Goal: Task Accomplishment & Management: Manage account settings

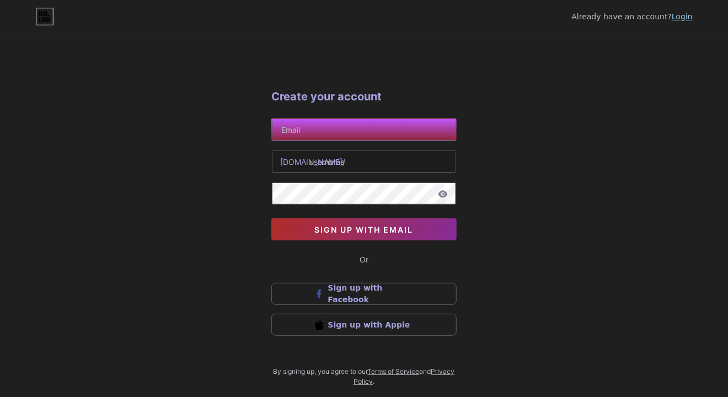
click at [368, 128] on input "text" at bounding box center [364, 130] width 184 height 22
type input "Slimdog027@msn.com"
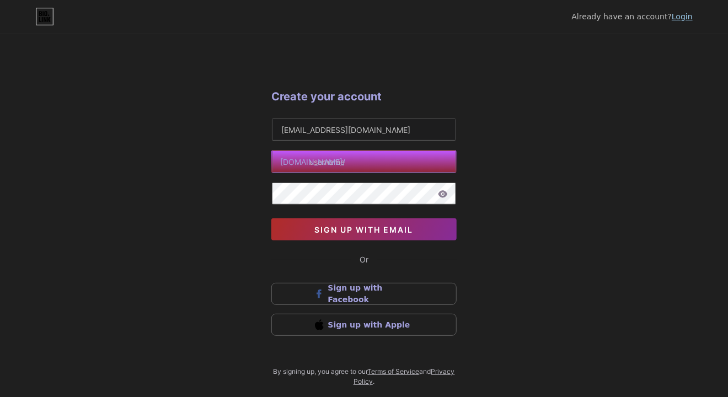
click at [369, 161] on input "text" at bounding box center [364, 162] width 184 height 22
click at [380, 161] on input "slimdogshop" at bounding box center [364, 162] width 184 height 22
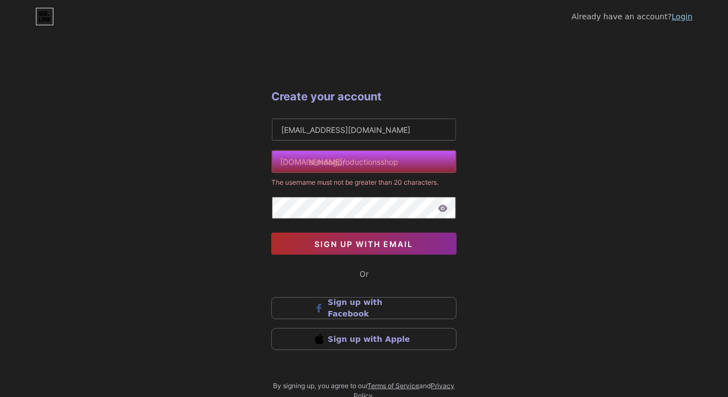
click at [408, 157] on input "slimdogproductionsshop" at bounding box center [364, 162] width 184 height 22
click at [384, 162] on input "slimdogproductionsshop" at bounding box center [364, 162] width 184 height 22
click at [381, 159] on input "slimdogproductionsshop" at bounding box center [364, 162] width 184 height 22
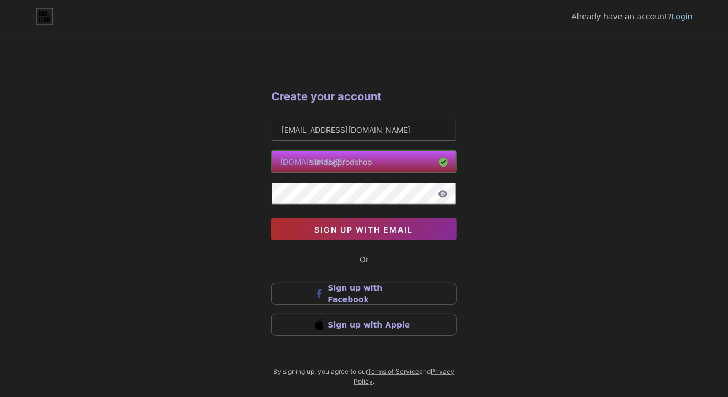
click at [404, 163] on input "slimdogprodshop" at bounding box center [364, 162] width 184 height 22
type input "slimdogprodshop"
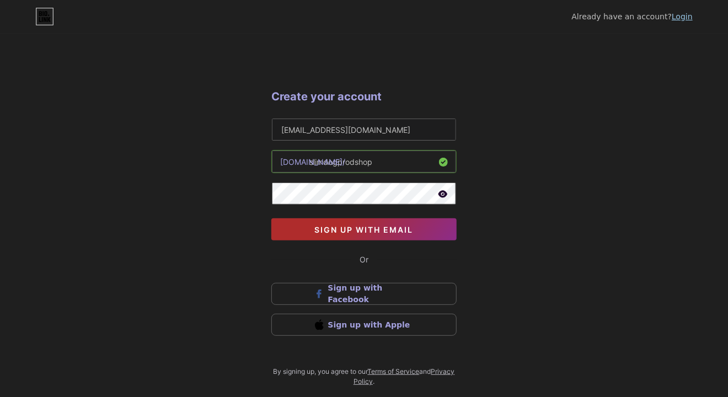
click at [393, 226] on span "sign up with email" at bounding box center [364, 229] width 99 height 9
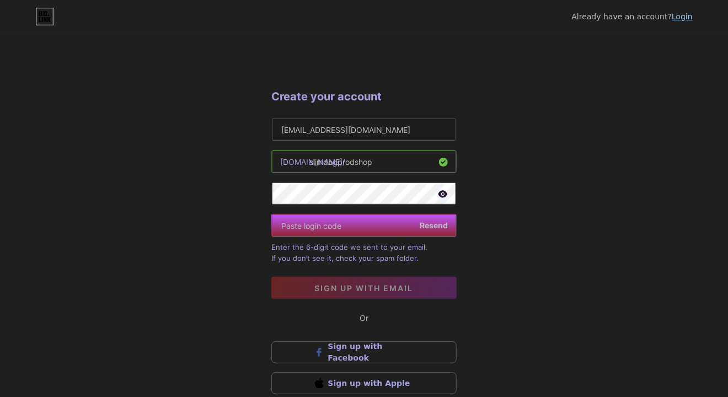
click at [359, 222] on input "text" at bounding box center [364, 225] width 184 height 22
paste input "787863"
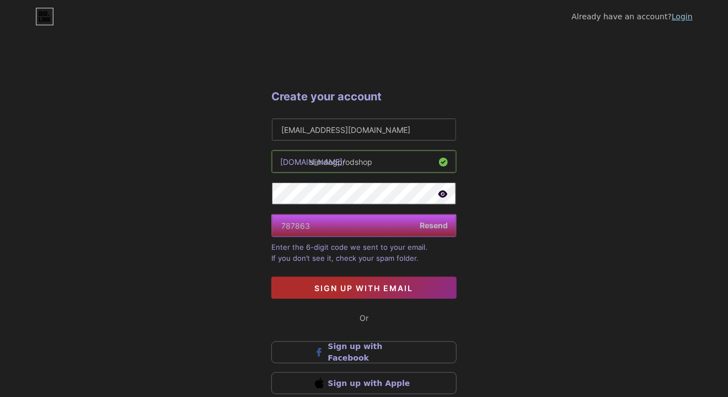
type input "787863"
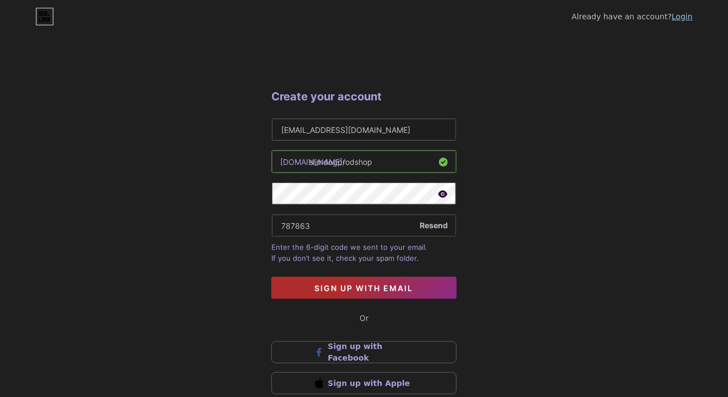
click at [389, 286] on span "sign up with email" at bounding box center [364, 287] width 99 height 9
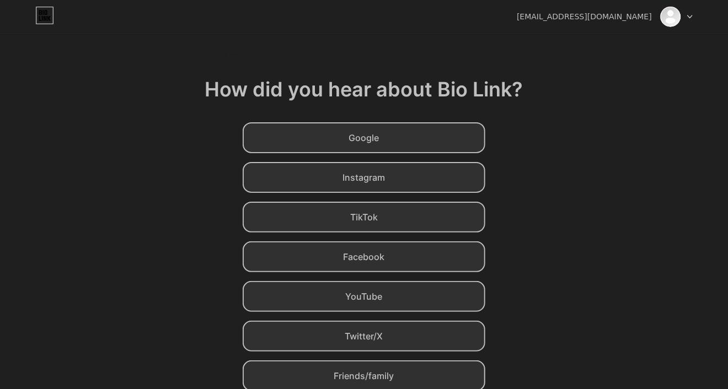
click at [369, 298] on span "YouTube" at bounding box center [364, 296] width 37 height 13
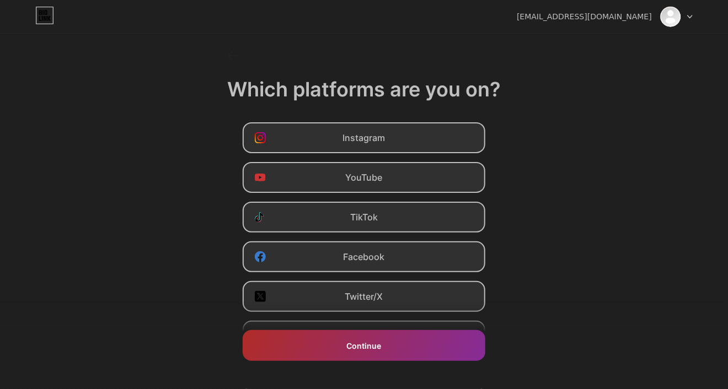
click at [385, 135] on span "Instagram" at bounding box center [364, 137] width 42 height 13
click at [392, 170] on div "YouTube" at bounding box center [364, 177] width 243 height 31
click at [393, 218] on div "TikTok" at bounding box center [364, 217] width 243 height 31
drag, startPoint x: 394, startPoint y: 257, endPoint x: 395, endPoint y: 275, distance: 17.7
click at [394, 257] on div "Facebook" at bounding box center [364, 256] width 243 height 31
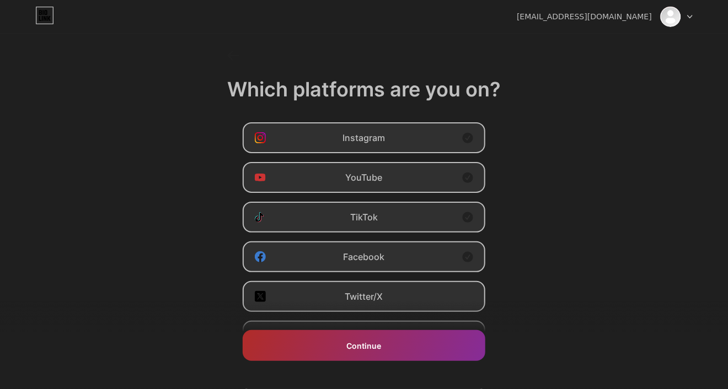
click at [402, 299] on div "Twitter/X" at bounding box center [364, 296] width 243 height 31
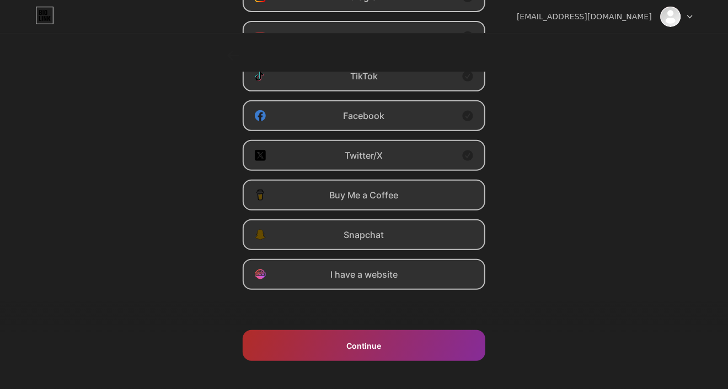
click at [398, 275] on span "I have a website" at bounding box center [363, 274] width 67 height 13
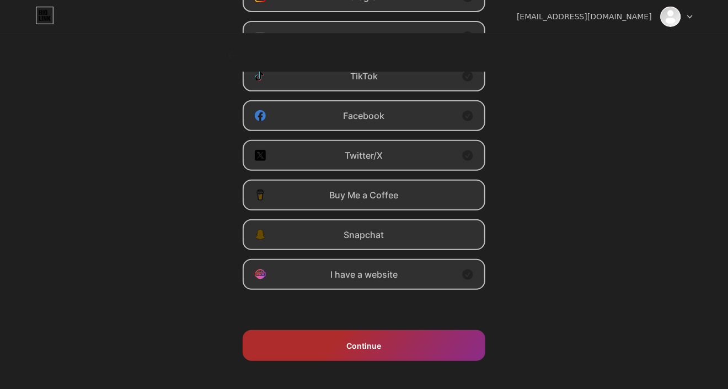
click at [398, 349] on div "Continue" at bounding box center [364, 345] width 243 height 31
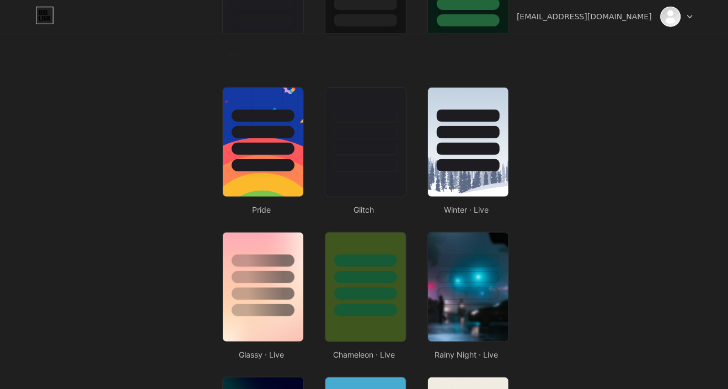
scroll to position [0, 0]
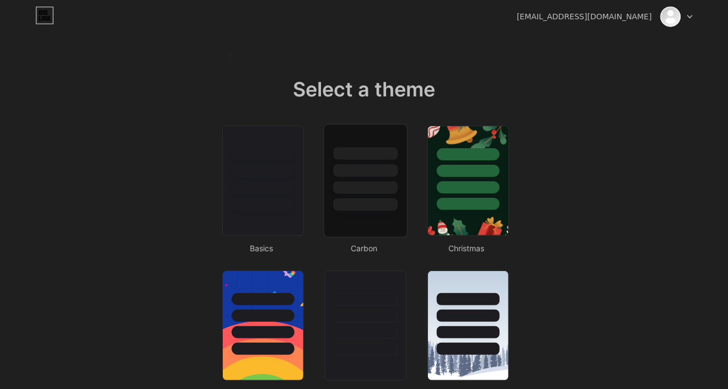
click at [368, 196] on div at bounding box center [365, 168] width 83 height 87
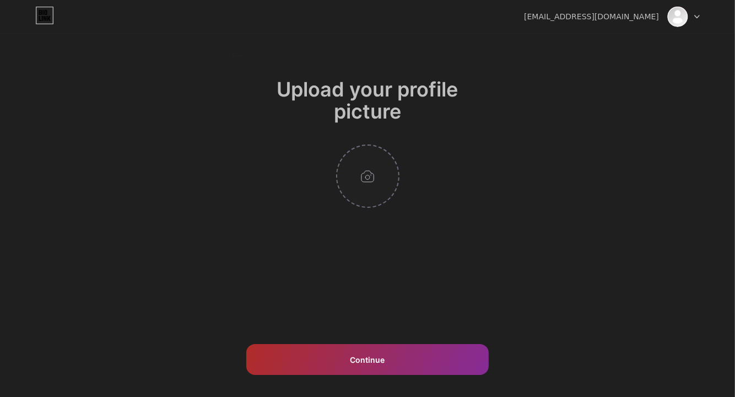
click at [367, 178] on input "file" at bounding box center [367, 176] width 61 height 61
type input "C:\fakepath\SD27l.jpg"
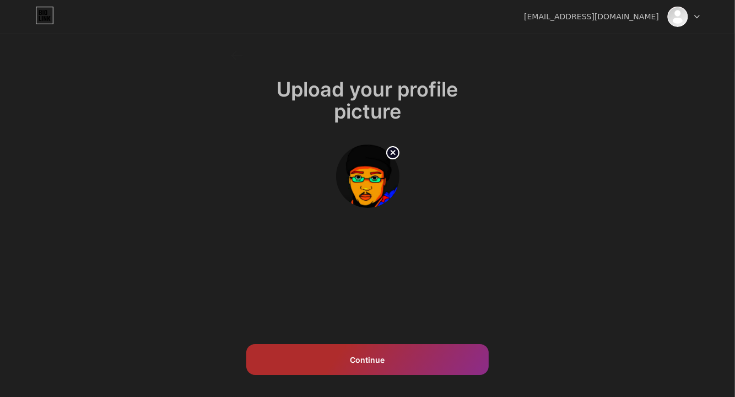
click at [376, 360] on span "Continue" at bounding box center [368, 360] width 35 height 12
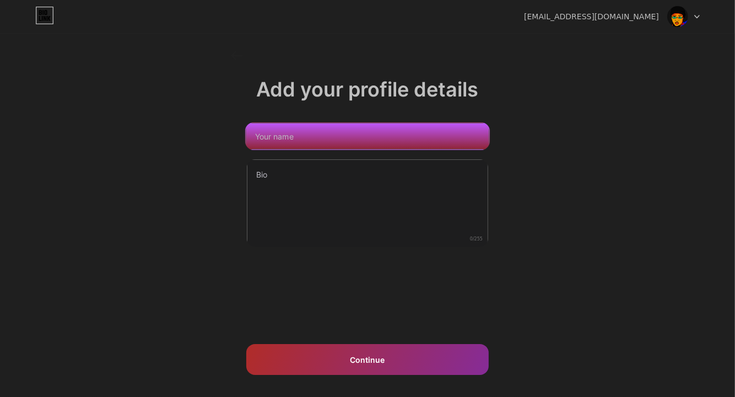
click at [353, 134] on input "text" at bounding box center [368, 136] width 244 height 26
type input "Slimdog Productions Shop"
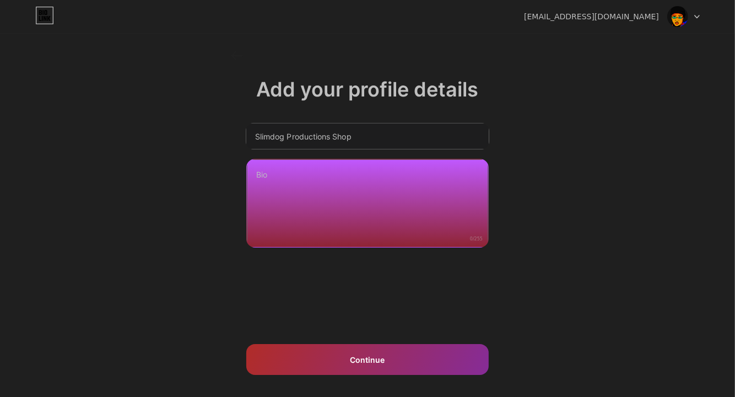
click at [296, 175] on textarea at bounding box center [367, 203] width 241 height 89
paste textarea "Slimdog Productions selected stylish items that I think you'll like that I find…"
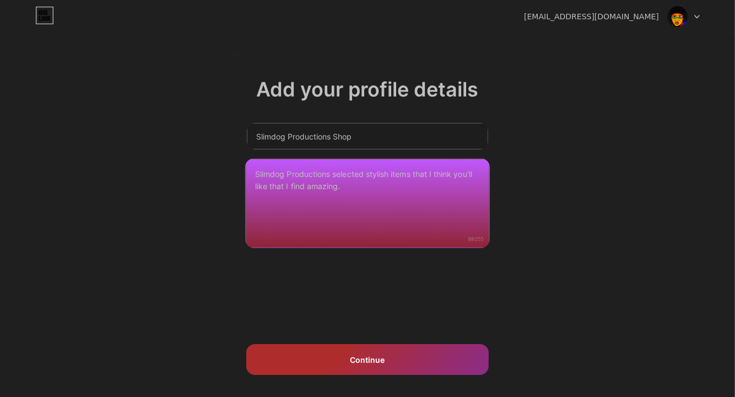
type textarea "Slimdog Productions selected stylish items that I think you'll like that I find…"
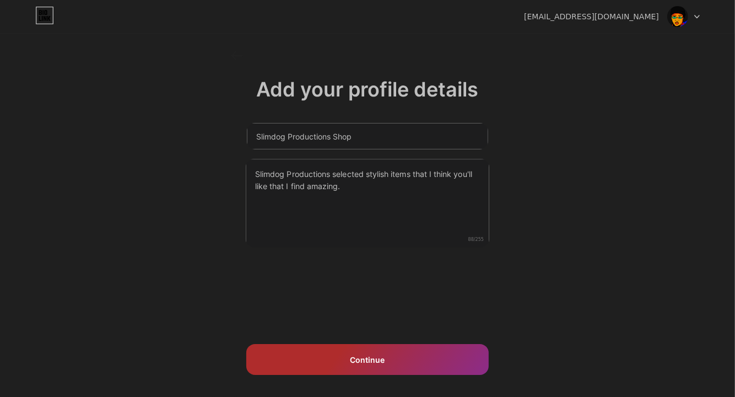
click at [403, 355] on div "Continue" at bounding box center [367, 359] width 243 height 31
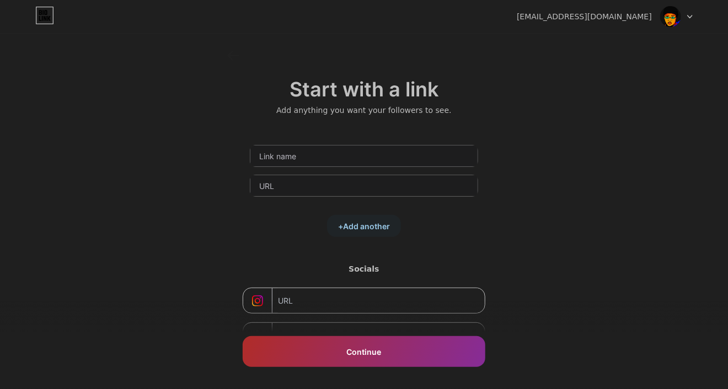
click at [673, 17] on img at bounding box center [670, 16] width 21 height 21
click at [689, 17] on icon at bounding box center [690, 16] width 4 height 3
click at [45, 20] on icon at bounding box center [45, 18] width 3 height 5
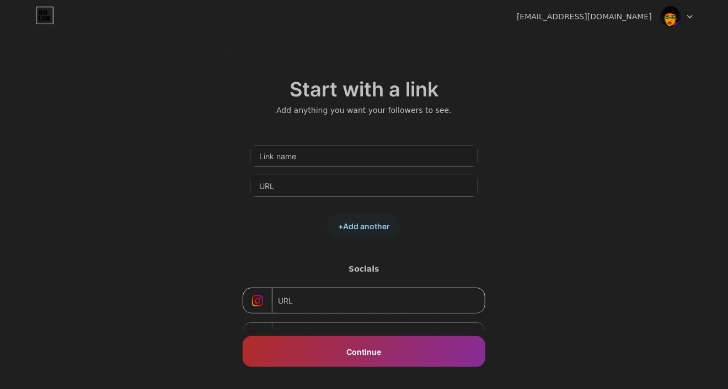
click at [670, 18] on img at bounding box center [670, 16] width 21 height 21
click at [44, 19] on icon at bounding box center [44, 16] width 19 height 18
click at [689, 13] on div at bounding box center [677, 17] width 32 height 20
click at [611, 15] on div "Slimdog027@msn.com" at bounding box center [584, 17] width 135 height 12
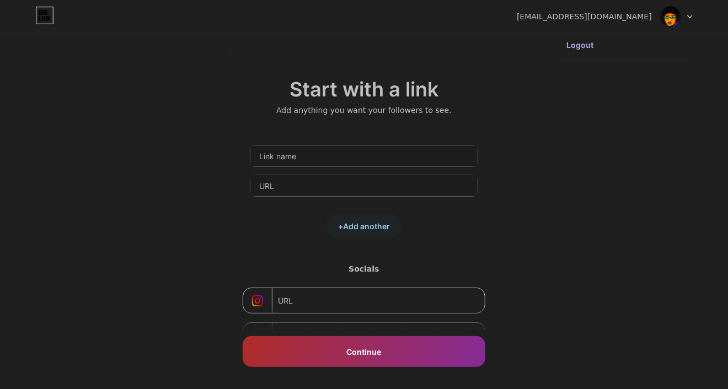
click at [668, 20] on img at bounding box center [670, 16] width 21 height 21
click at [668, 19] on img at bounding box center [670, 16] width 21 height 21
click at [668, 20] on img at bounding box center [670, 16] width 21 height 21
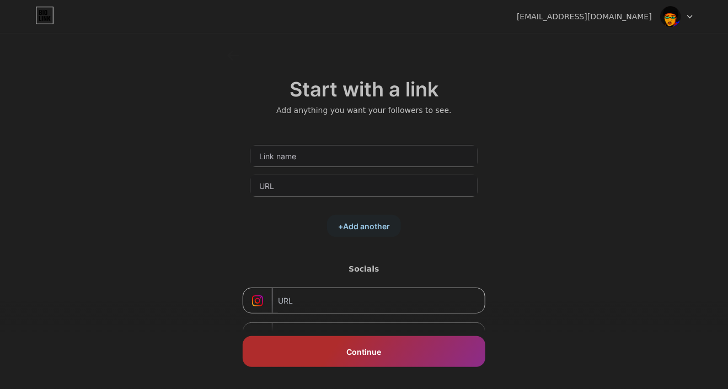
click at [390, 347] on div "Continue" at bounding box center [364, 351] width 243 height 31
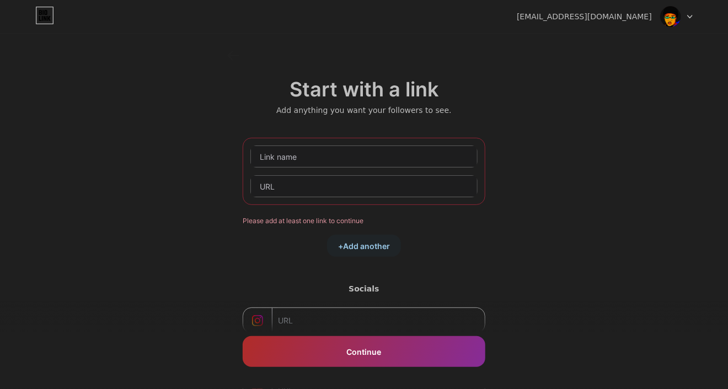
click at [551, 236] on div "Start with a link Add anything you want your followers to see. Please add at le…" at bounding box center [364, 254] width 728 height 407
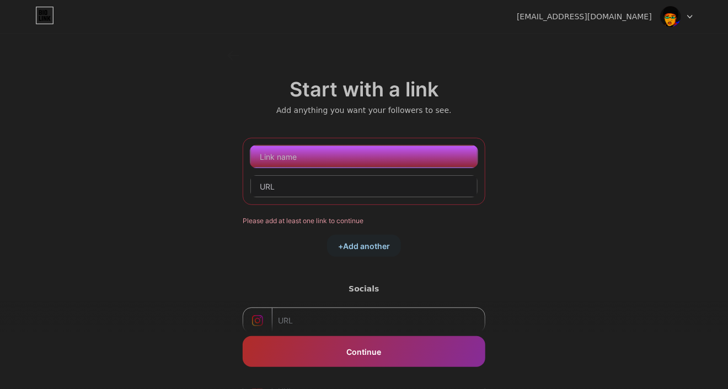
click at [300, 158] on input "text" at bounding box center [363, 157] width 227 height 22
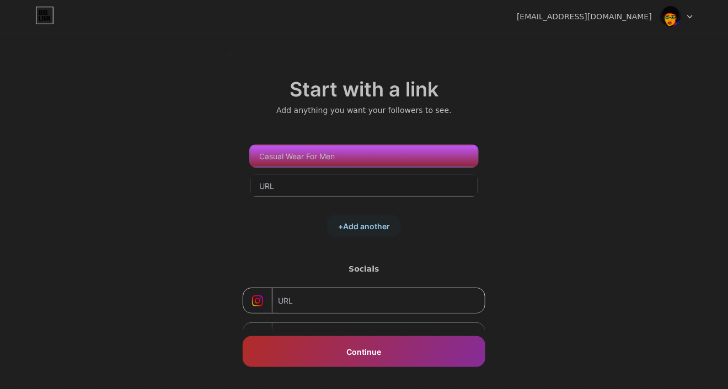
type input "Casual Wear For Men"
click at [315, 155] on input "text" at bounding box center [364, 156] width 228 height 22
click at [336, 156] on input "Mens Casual Wear" at bounding box center [364, 156] width 228 height 22
type input "M"
type input "Casual Wear Men"
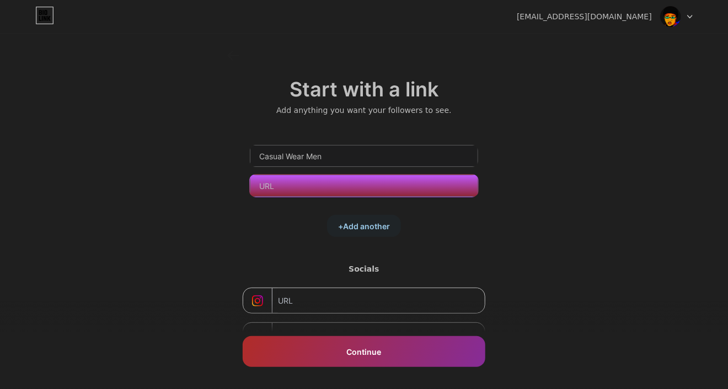
click at [305, 185] on input "text" at bounding box center [364, 186] width 228 height 22
paste input "[URL][DOMAIN_NAME]"
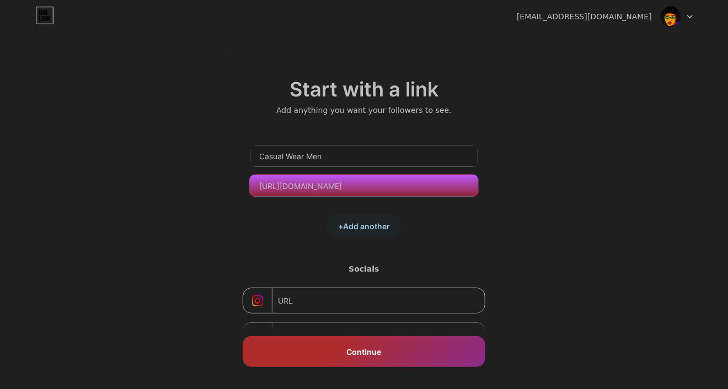
type input "[URL][DOMAIN_NAME]"
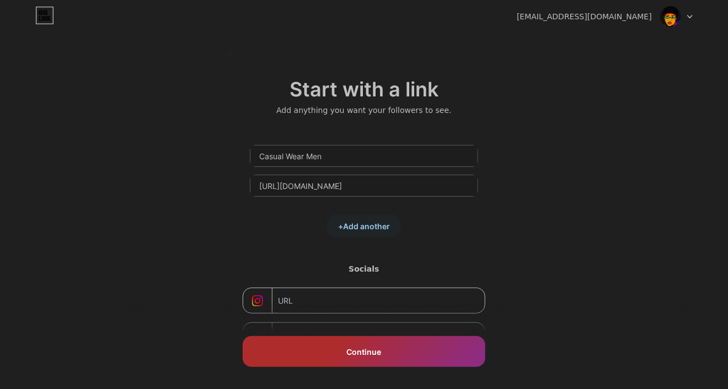
scroll to position [0, 0]
click at [376, 354] on span "Continue" at bounding box center [364, 352] width 35 height 12
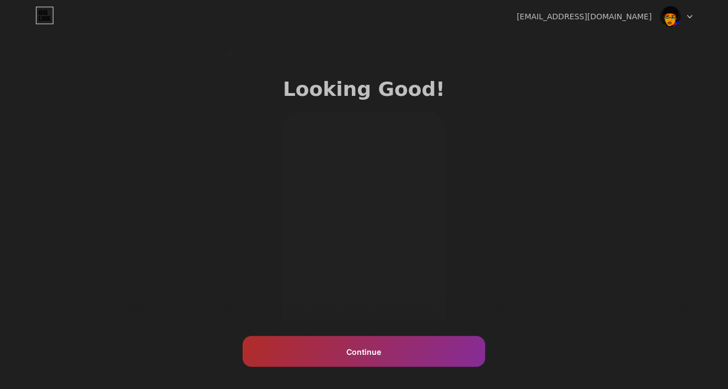
click at [672, 22] on img at bounding box center [670, 16] width 21 height 21
click at [687, 18] on icon at bounding box center [690, 17] width 6 height 4
click at [363, 99] on div "Looking Good!" at bounding box center [364, 89] width 182 height 22
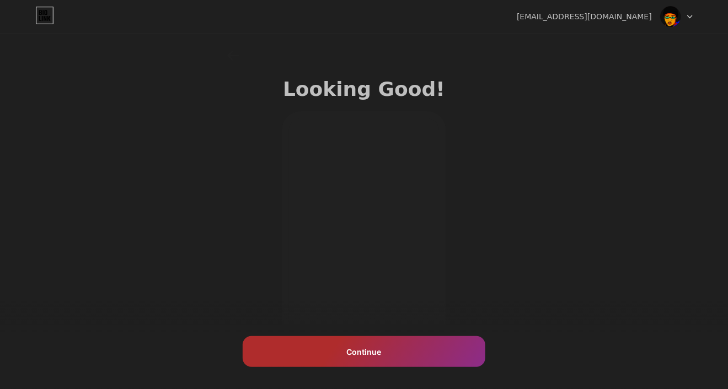
click at [367, 352] on span "Continue" at bounding box center [364, 352] width 35 height 12
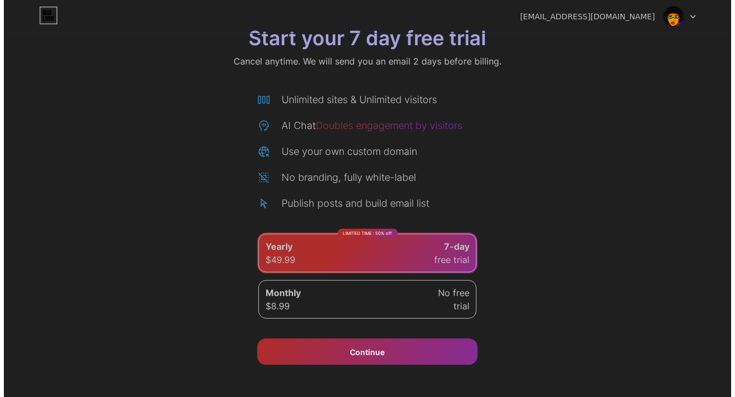
scroll to position [46, 0]
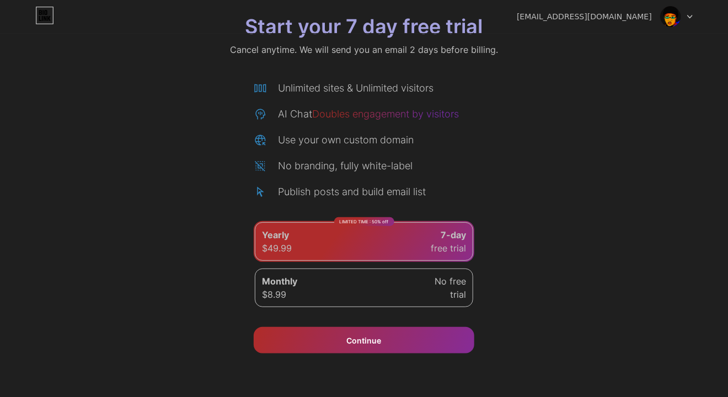
click at [406, 289] on div "Monthly $8.99 No free trial" at bounding box center [364, 288] width 218 height 39
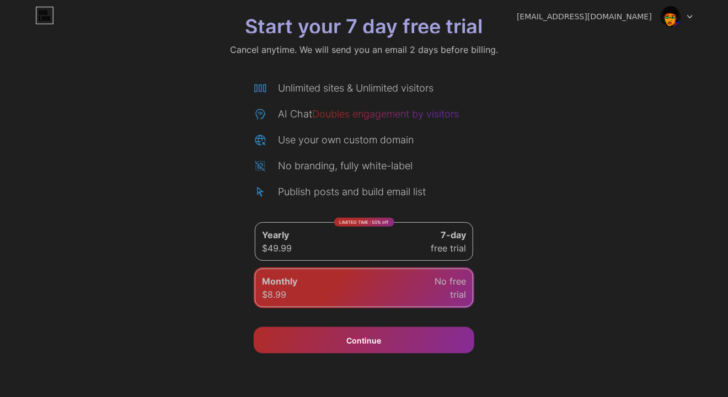
click at [417, 238] on div "LIMITED TIME : 50% off Yearly $49.99 7-day free trial" at bounding box center [364, 241] width 218 height 39
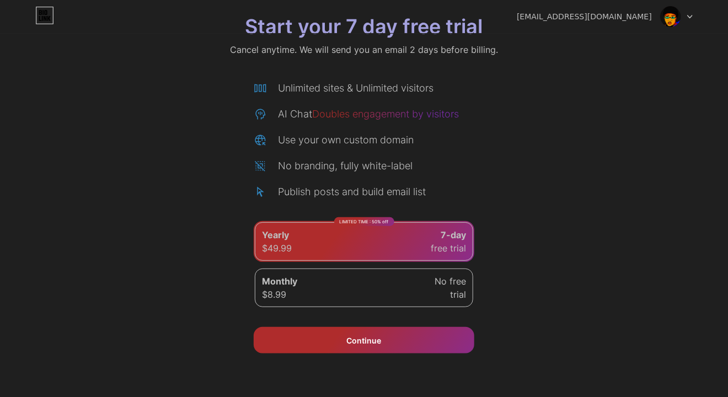
click at [388, 342] on div "Continue" at bounding box center [364, 340] width 221 height 26
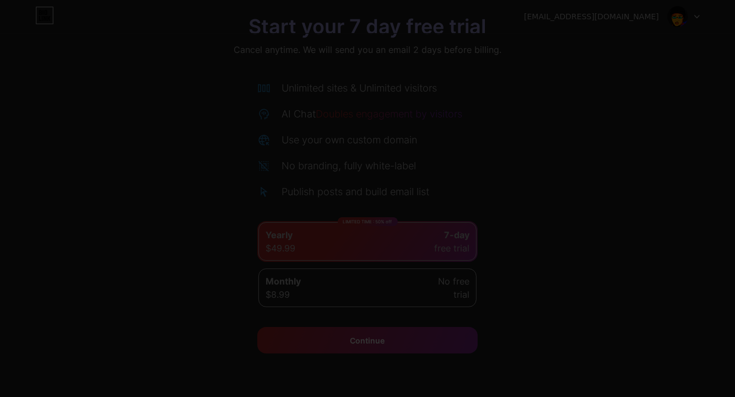
scroll to position [0, 0]
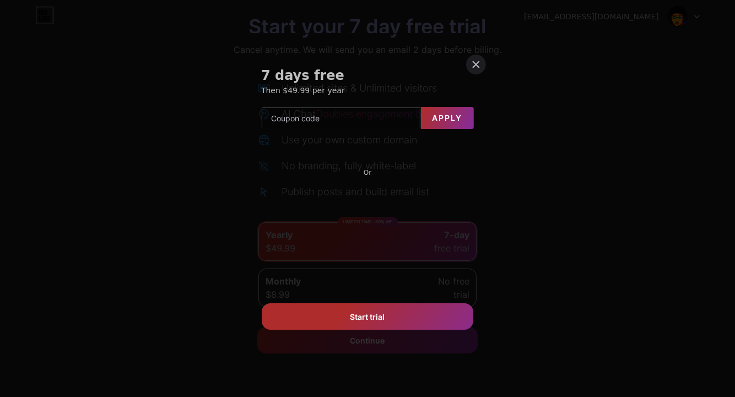
click at [384, 319] on span "Start trial" at bounding box center [368, 317] width 35 height 12
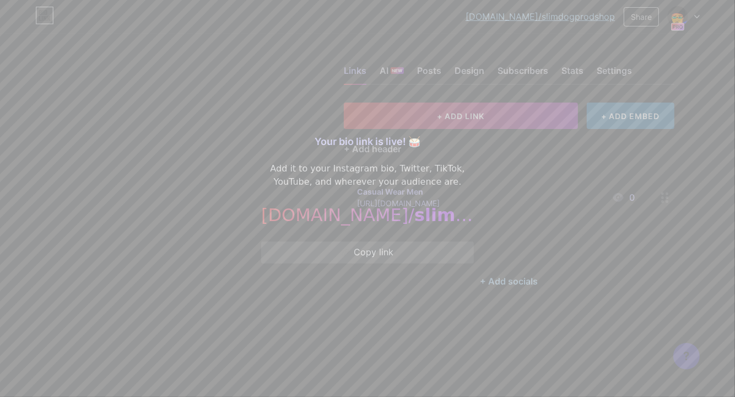
click at [697, 16] on div at bounding box center [367, 198] width 735 height 397
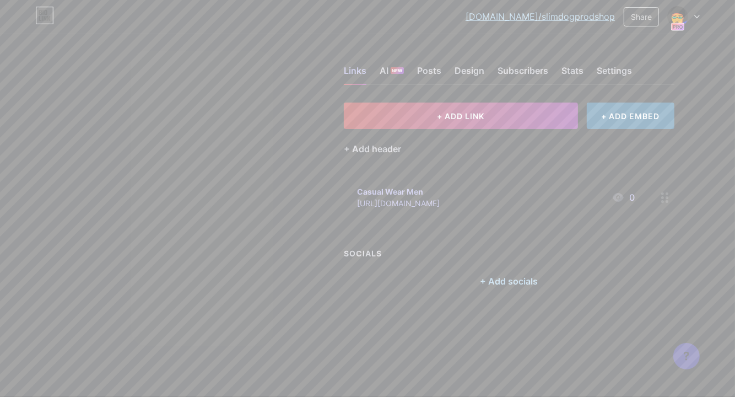
click at [697, 15] on icon at bounding box center [698, 17] width 6 height 4
click at [642, 70] on div "Slimdog Productions Shop bio.link/slimdogprodshop" at bounding box center [637, 71] width 85 height 20
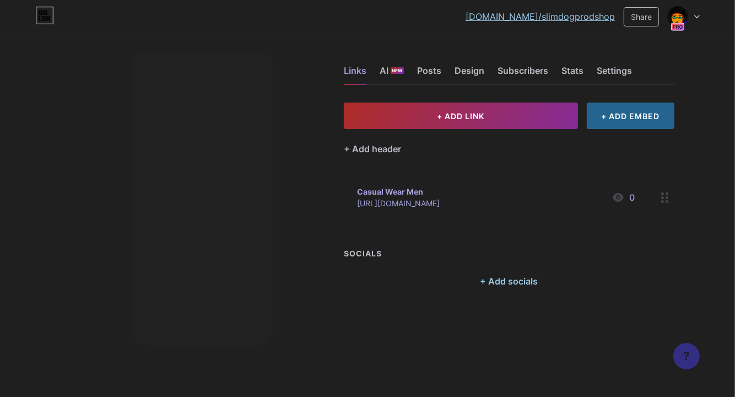
click at [408, 148] on div "+ Add header" at bounding box center [509, 142] width 331 height 27
click at [353, 146] on div "+ Add header" at bounding box center [372, 148] width 57 height 13
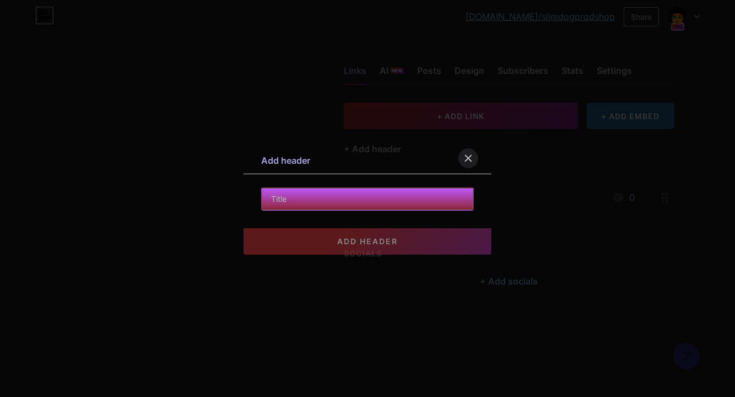
click at [308, 200] on input "text" at bounding box center [368, 199] width 212 height 22
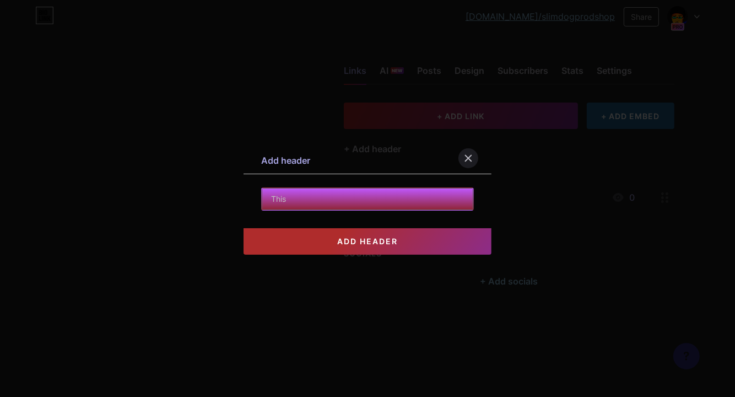
click at [272, 202] on input "This" at bounding box center [368, 199] width 212 height 22
click at [324, 201] on input "*This" at bounding box center [368, 199] width 212 height 22
click at [362, 200] on input "*This page includes affilliate links. I may earn a commission if you purchase" at bounding box center [368, 199] width 212 height 22
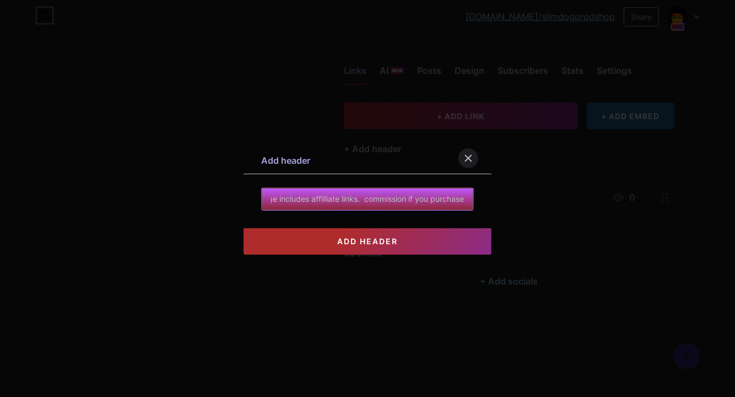
click at [366, 200] on input "*This page includes affilliate links. commission if you purchase" at bounding box center [368, 199] width 212 height 22
click at [414, 200] on input "*This page includes affilliate links. Commission if you purchase" at bounding box center [368, 199] width 212 height 22
click at [464, 199] on input "*This page includes affilliate links. Commission earned if you purchase" at bounding box center [368, 199] width 212 height 22
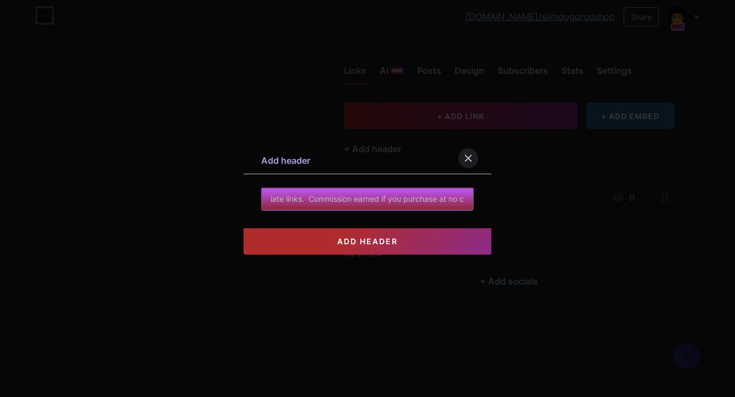
click at [299, 202] on input "*This page includes affilliate links. Commission earned if you purchase at no c" at bounding box center [368, 199] width 212 height 22
click at [311, 200] on input "*This page includes affilliate links. Commission earned if you purchase at no c" at bounding box center [368, 199] width 212 height 22
click at [274, 199] on input "includes affilliate links. Commission earned if you purchase at no c" at bounding box center [368, 199] width 212 height 22
click at [322, 200] on input "*Includes affilliate links. Commission earned if you purchase at no c" at bounding box center [368, 199] width 212 height 22
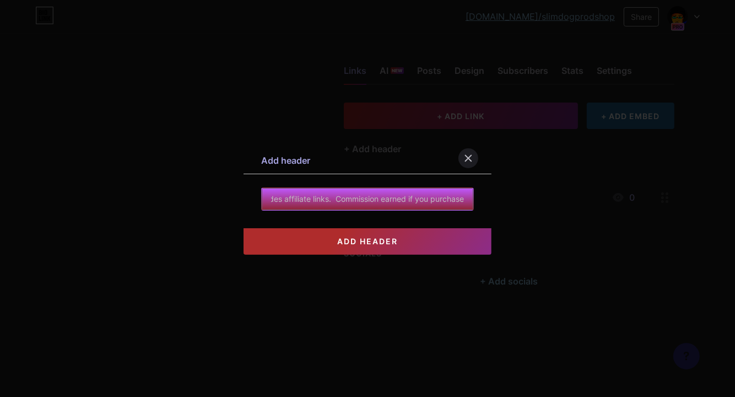
scroll to position [0, 52]
drag, startPoint x: 362, startPoint y: 200, endPoint x: 470, endPoint y: 199, distance: 107.5
click at [470, 199] on input "*Includes affiliate links. Commission earned if you purchase at no c" at bounding box center [368, 199] width 212 height 22
click at [465, 201] on input "*Includes affiliate links. Commission earned if you purchase at no c" at bounding box center [368, 199] width 212 height 22
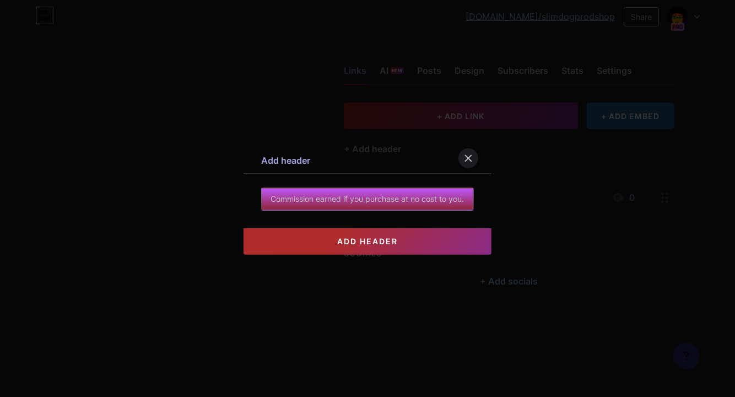
click at [314, 200] on input "*Includes affiliate links. Commission earned if you purchase at no cost to you." at bounding box center [368, 199] width 212 height 22
click at [272, 198] on input "*Includes affiliate links. Commission earned if you purchase at no cost to you." at bounding box center [368, 199] width 212 height 22
type input "*Includes affiliate links. Commission earned if you purchase at no cost to you."
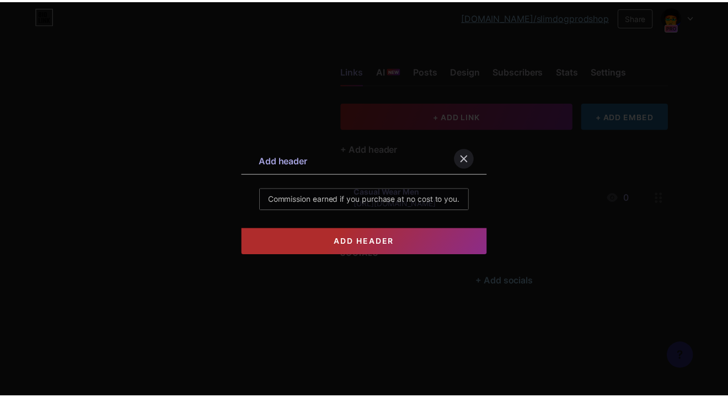
scroll to position [0, 0]
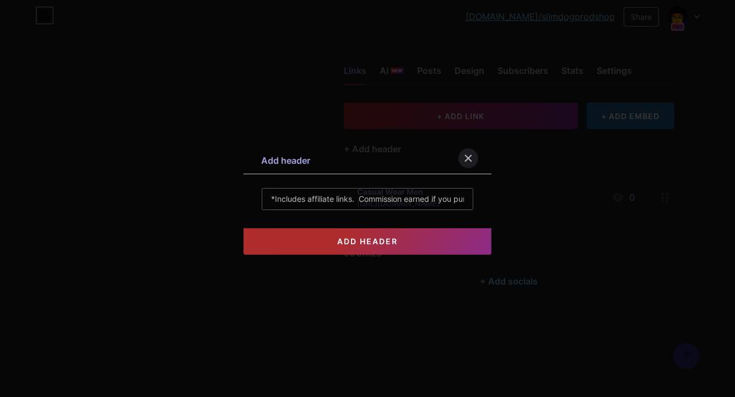
click at [364, 242] on span "add header" at bounding box center [367, 241] width 61 height 9
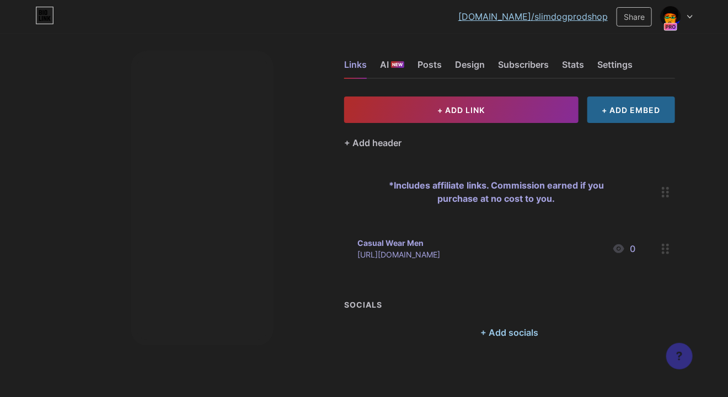
scroll to position [9, 0]
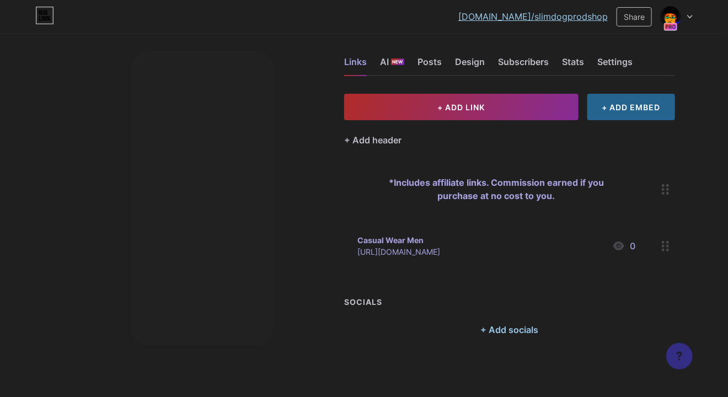
click at [393, 237] on div "Casual Wear Men" at bounding box center [398, 240] width 83 height 12
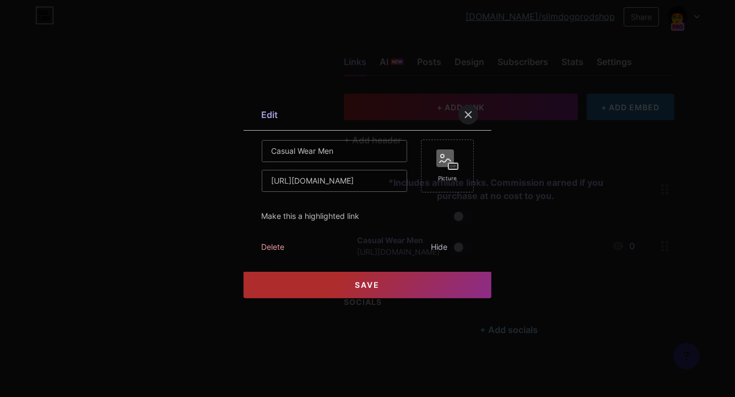
click at [628, 219] on div at bounding box center [367, 198] width 735 height 397
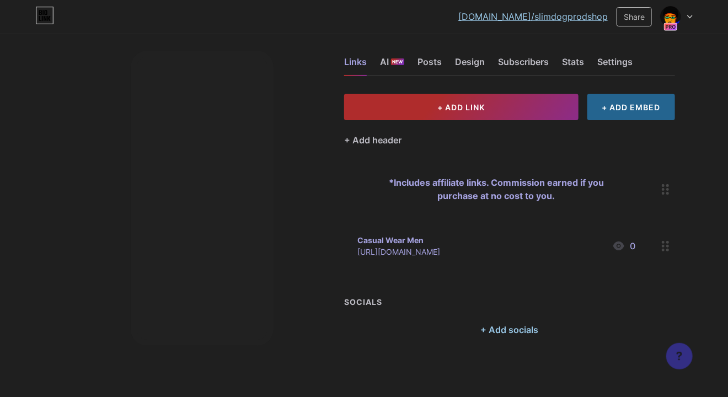
click at [463, 103] on span "+ ADD LINK" at bounding box center [460, 107] width 47 height 9
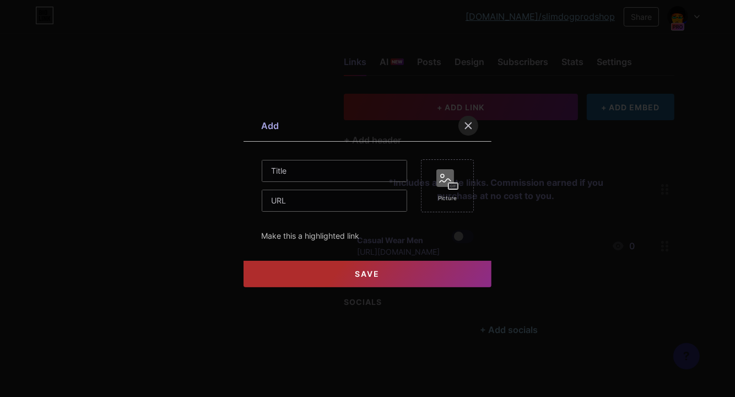
click at [469, 121] on div at bounding box center [469, 126] width 20 height 20
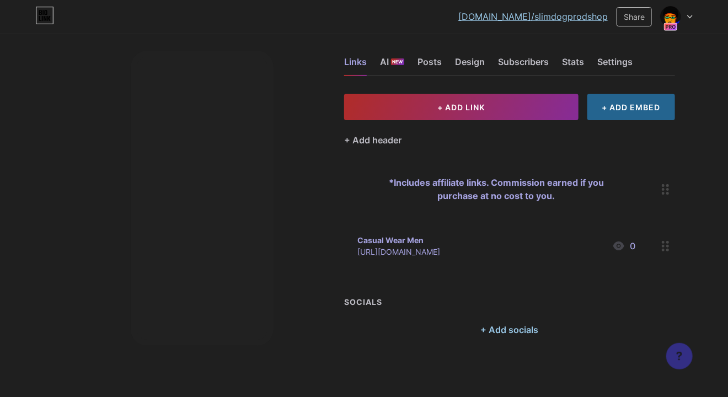
click at [391, 239] on div "Casual Wear Men" at bounding box center [398, 240] width 83 height 12
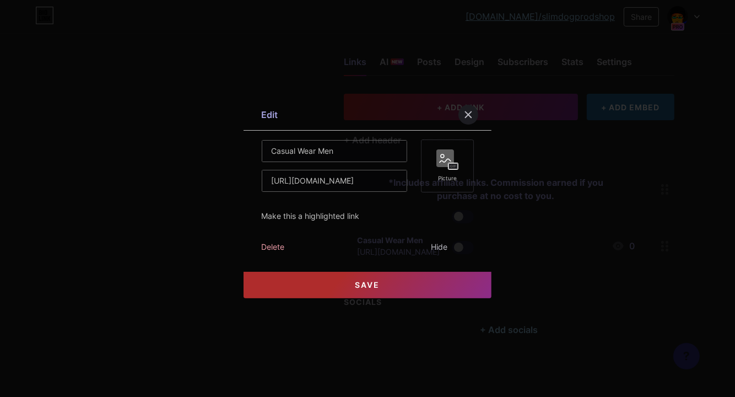
click at [452, 167] on rect at bounding box center [453, 166] width 9 height 6
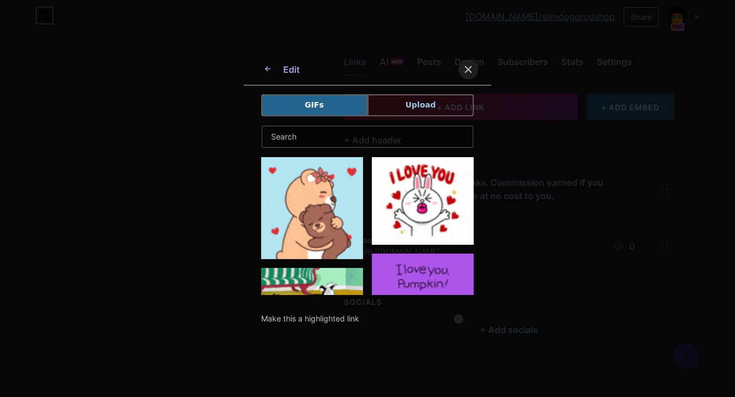
click at [468, 66] on icon at bounding box center [468, 69] width 9 height 9
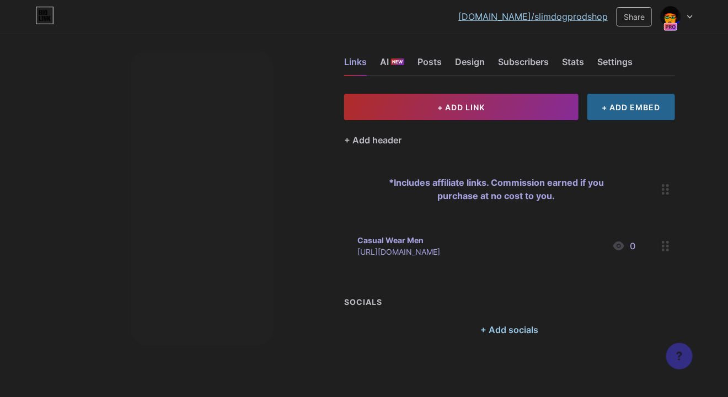
scroll to position [0, 0]
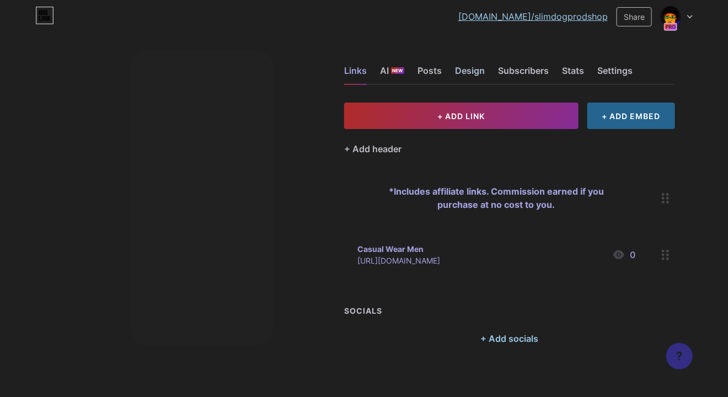
click at [471, 72] on div "Design" at bounding box center [470, 74] width 30 height 20
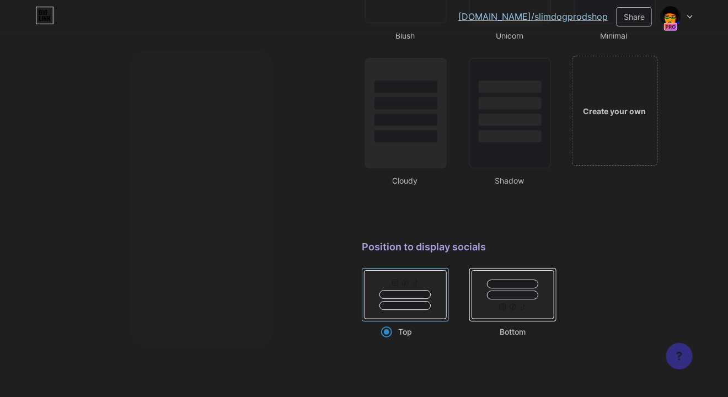
scroll to position [1103, 0]
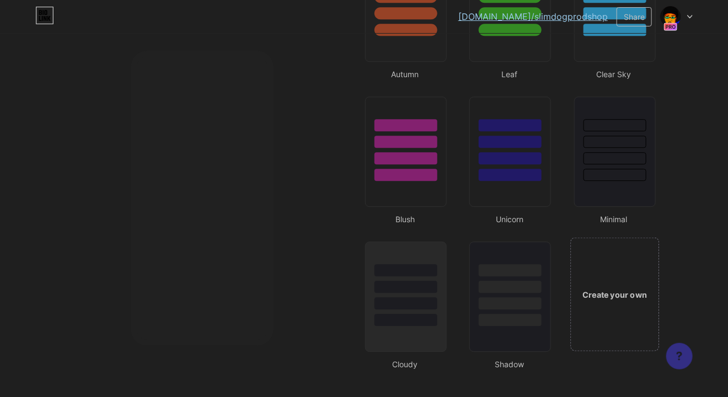
click at [615, 292] on div "Create your own" at bounding box center [614, 294] width 83 height 12
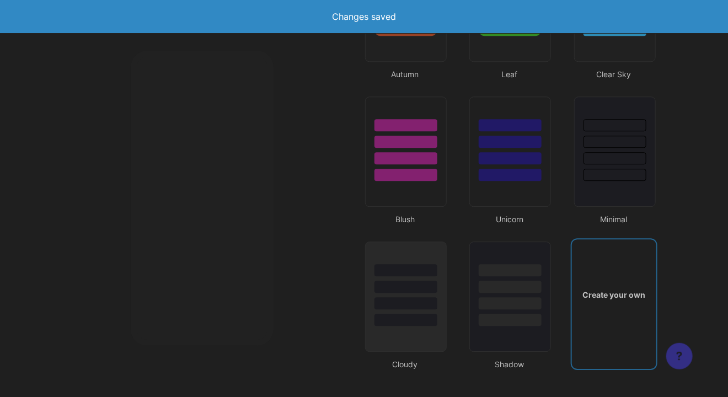
type input "#ffffff"
type input "#000000"
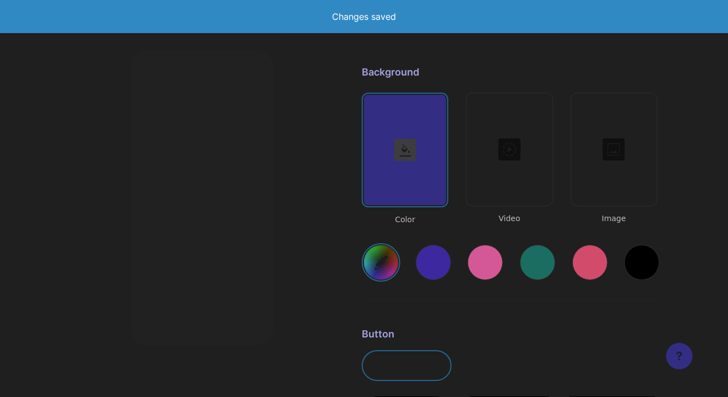
scroll to position [1462, 0]
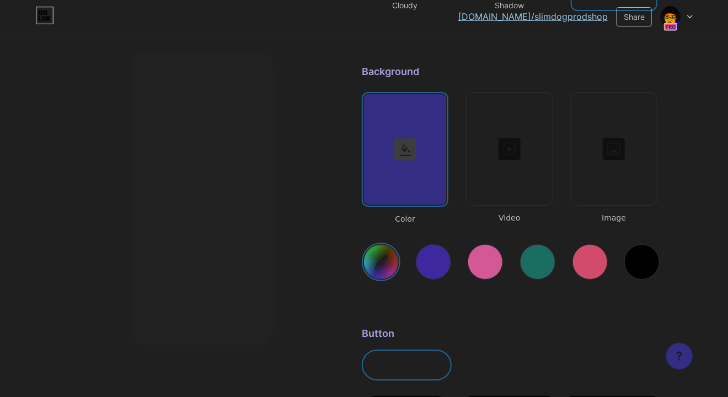
click at [640, 256] on div at bounding box center [641, 261] width 35 height 35
type input "#000000"
click at [408, 181] on div at bounding box center [405, 149] width 82 height 110
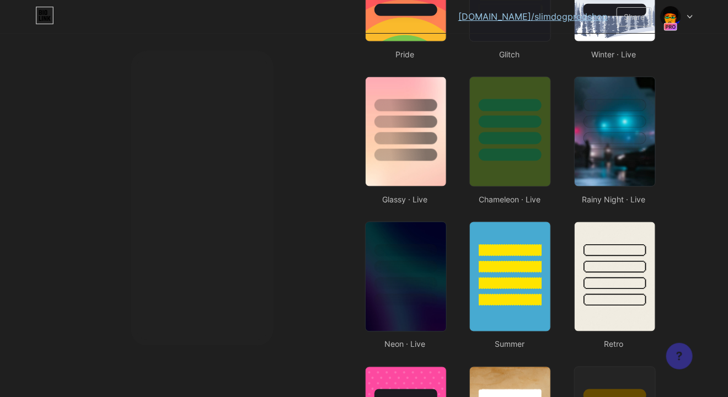
scroll to position [359, 0]
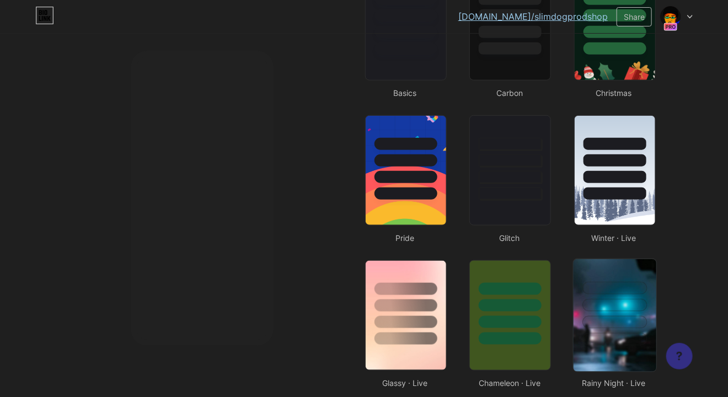
click at [614, 341] on div at bounding box center [614, 339] width 65 height 13
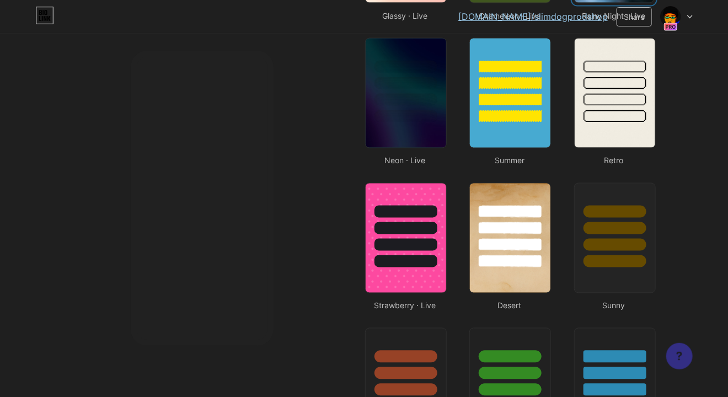
scroll to position [543, 0]
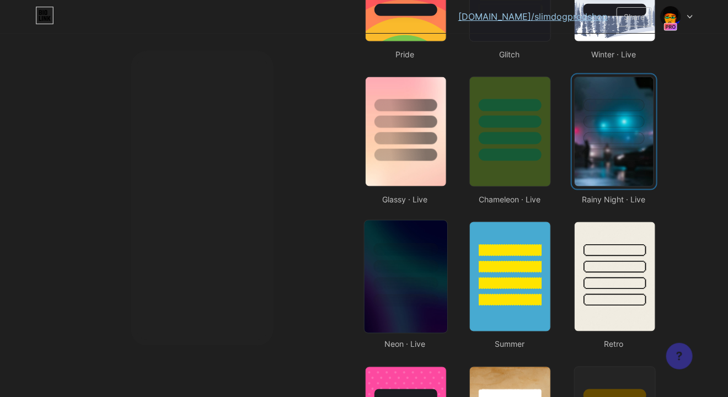
click at [393, 286] on div at bounding box center [405, 283] width 65 height 13
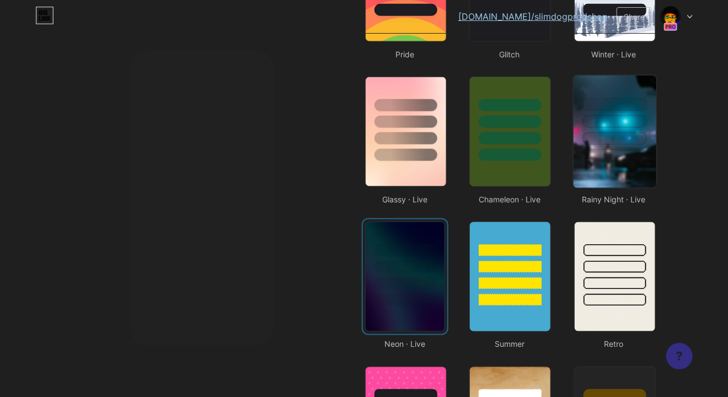
click at [624, 132] on div at bounding box center [614, 138] width 65 height 13
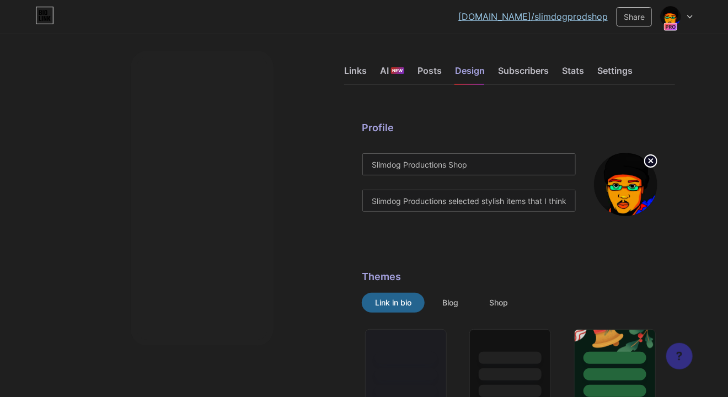
scroll to position [0, 0]
click at [364, 72] on div "Links" at bounding box center [355, 74] width 23 height 20
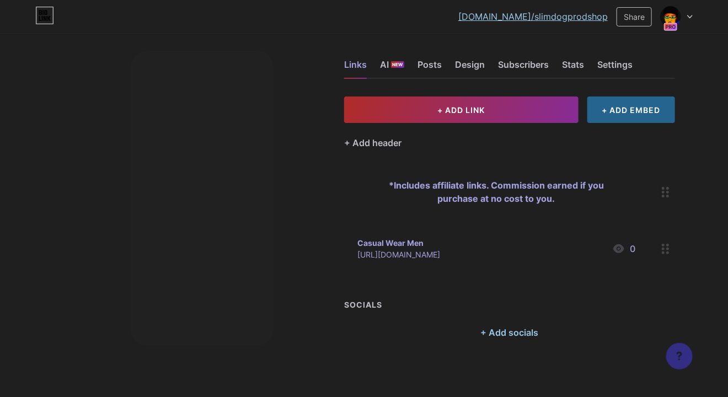
scroll to position [9, 0]
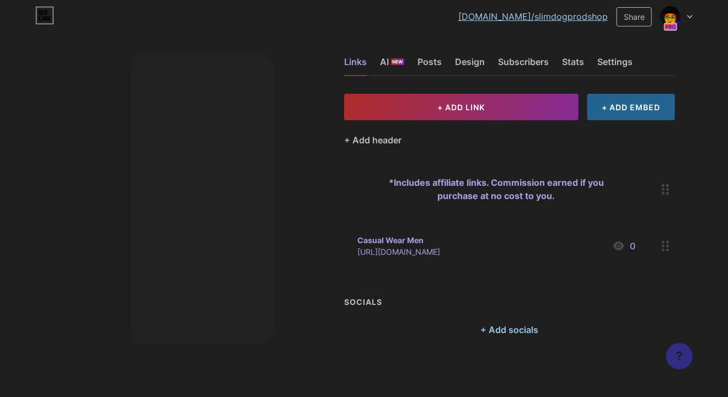
click at [666, 248] on icon at bounding box center [666, 246] width 8 height 10
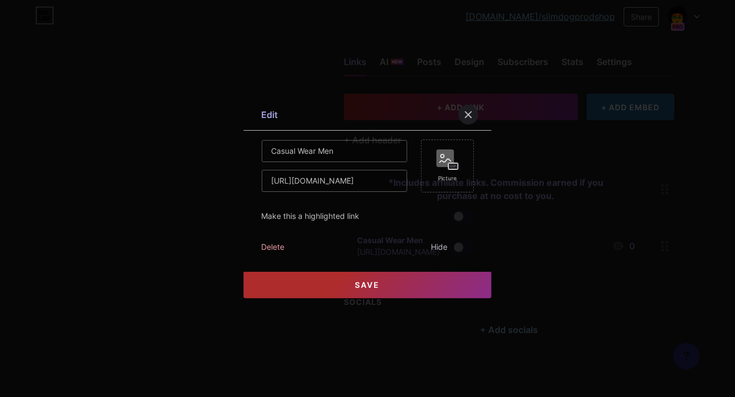
click at [277, 246] on div "Delete" at bounding box center [272, 247] width 23 height 13
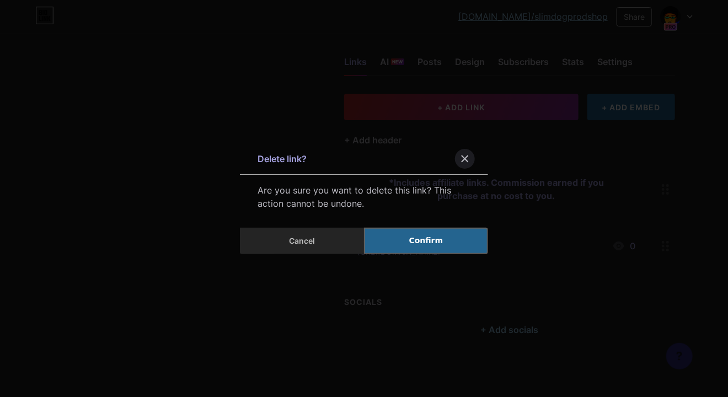
click at [428, 240] on span "Confirm" at bounding box center [426, 241] width 34 height 12
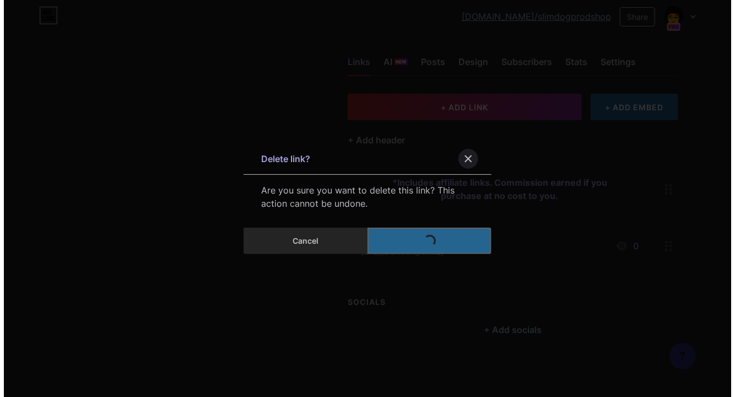
scroll to position [0, 0]
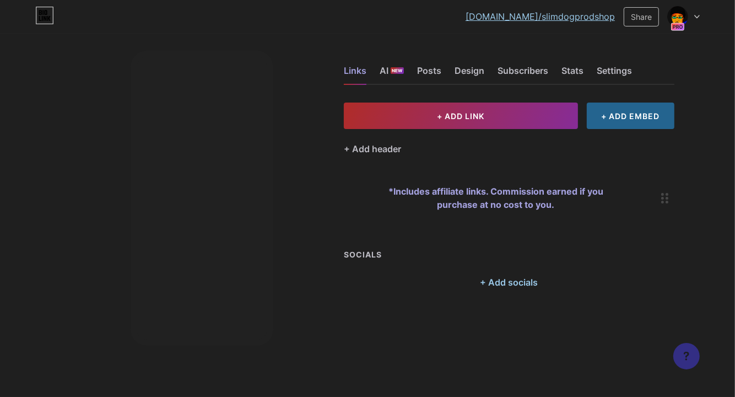
click at [651, 199] on div "*Includes affiliate links. Commission earned if you purchase at no cost to you." at bounding box center [509, 198] width 331 height 49
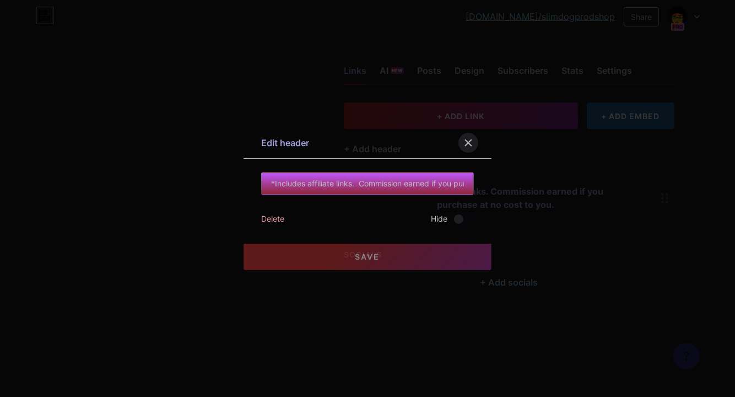
scroll to position [0, 91]
drag, startPoint x: 276, startPoint y: 185, endPoint x: 611, endPoint y: 199, distance: 335.5
click at [611, 199] on div "Edit header *Includes affiliate links. Commission earned if you purchase at no …" at bounding box center [367, 198] width 735 height 397
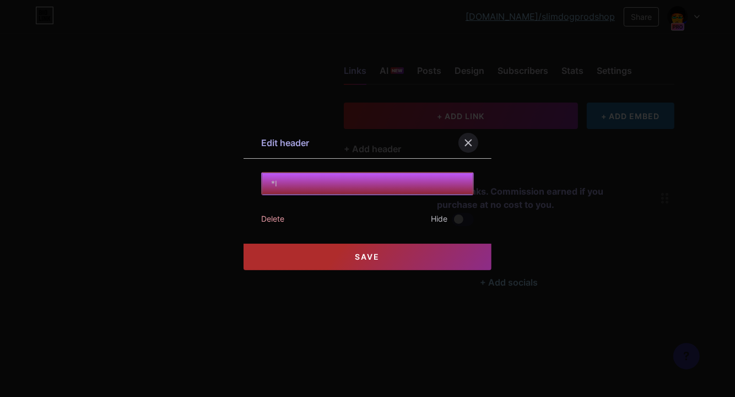
type input "*"
click at [289, 183] on input "text" at bounding box center [368, 184] width 212 height 22
click at [283, 182] on input "text" at bounding box center [368, 184] width 212 height 22
click at [428, 182] on input "If you enjoy, please support by buying through the links." at bounding box center [368, 184] width 212 height 22
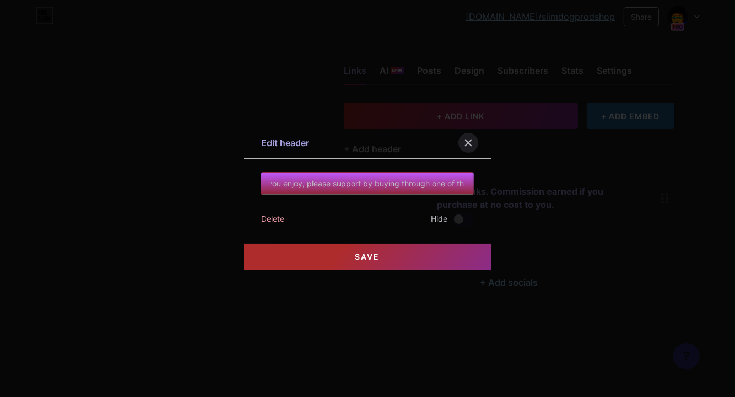
type input "If you enjoy, please support by buying through one of the links."
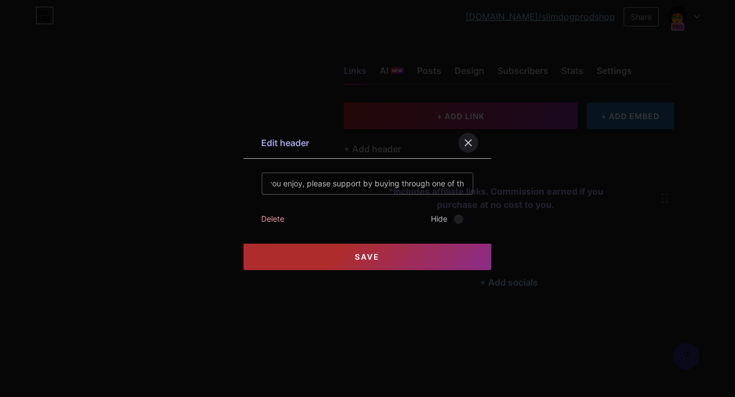
scroll to position [0, 0]
click at [358, 256] on span "Save" at bounding box center [368, 256] width 25 height 9
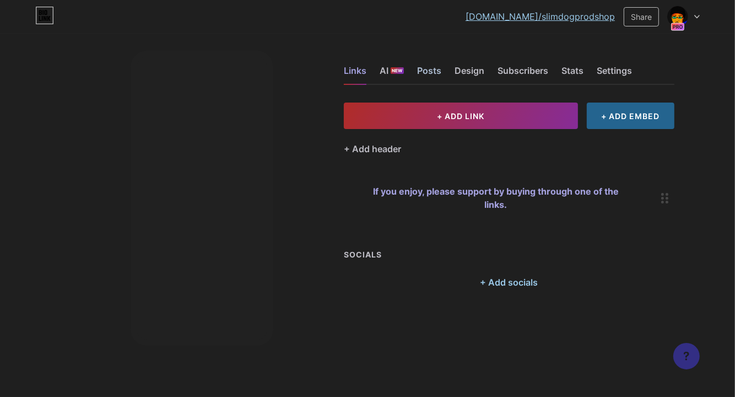
click at [430, 71] on div "Posts" at bounding box center [429, 74] width 24 height 20
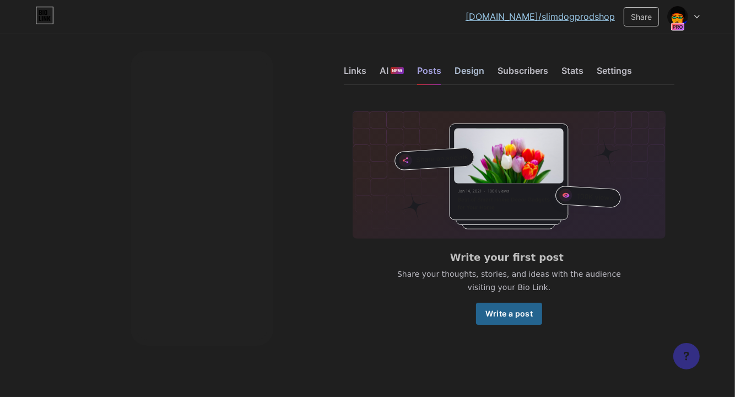
click at [475, 71] on div "Design" at bounding box center [470, 74] width 30 height 20
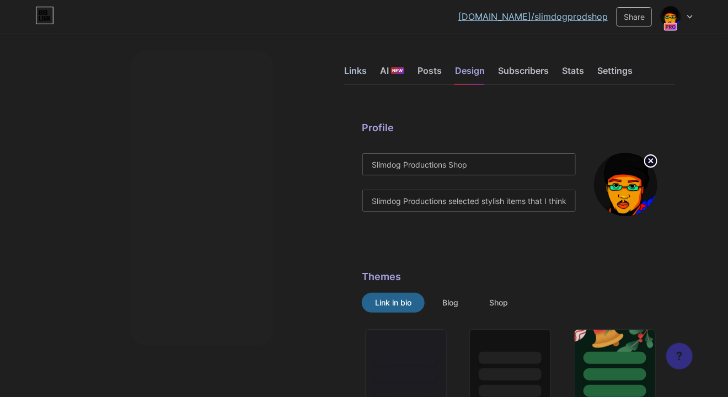
click at [355, 70] on div "Links" at bounding box center [355, 74] width 23 height 20
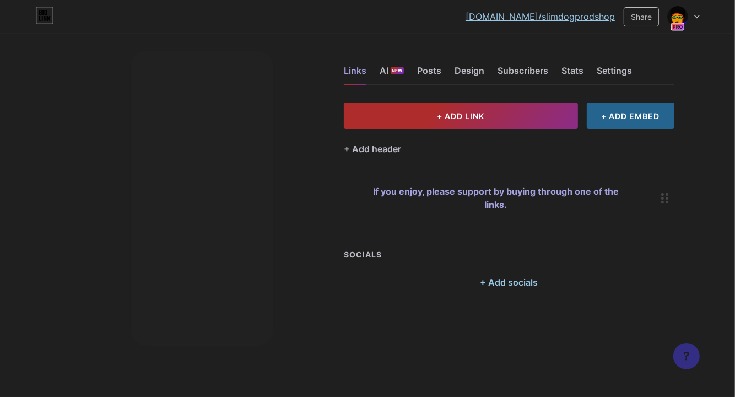
click at [466, 111] on span "+ ADD LINK" at bounding box center [460, 115] width 47 height 9
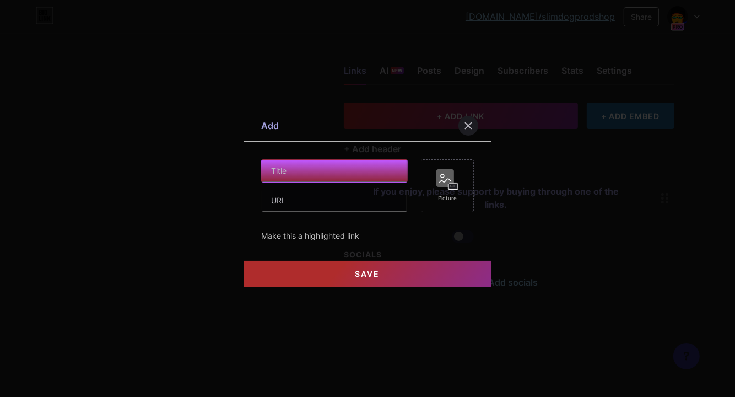
click at [310, 171] on input "text" at bounding box center [335, 171] width 146 height 22
click at [273, 170] on input "Casual Wear" at bounding box center [335, 171] width 146 height 22
click at [329, 166] on input "Casual Wear" at bounding box center [335, 171] width 146 height 22
type input "Casual Wear Men"
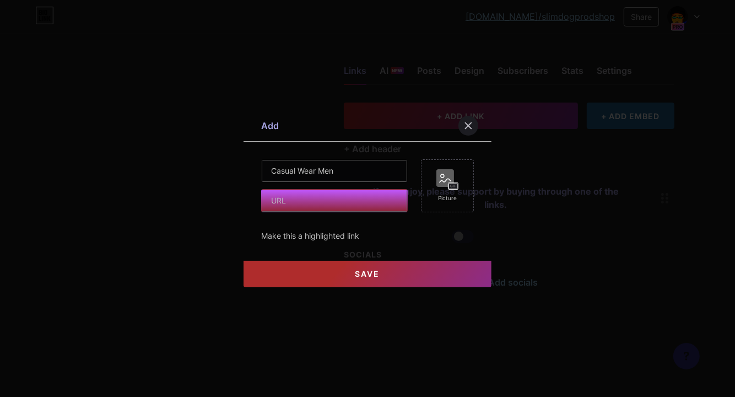
click at [299, 201] on input "text" at bounding box center [335, 201] width 146 height 22
paste input "[URL][DOMAIN_NAME]"
type input "[URL][DOMAIN_NAME]"
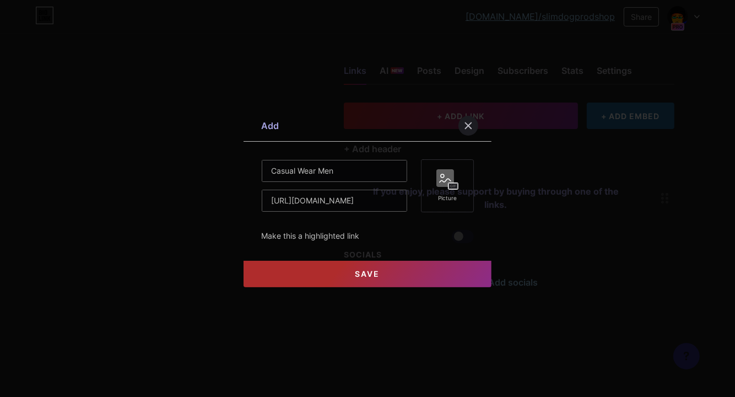
click at [450, 188] on rect at bounding box center [453, 186] width 9 height 6
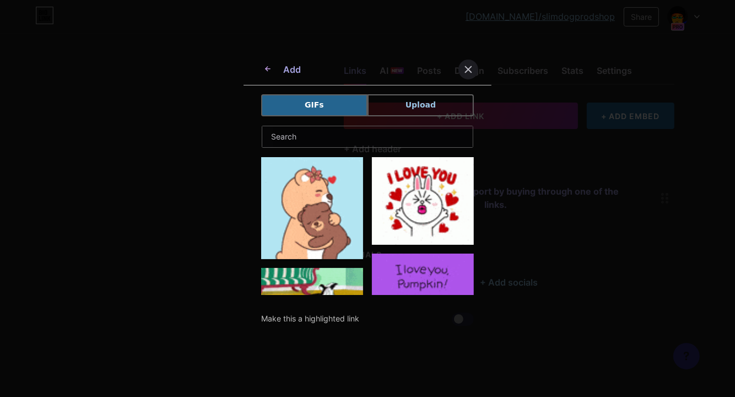
click at [428, 103] on span "Upload" at bounding box center [421, 105] width 30 height 12
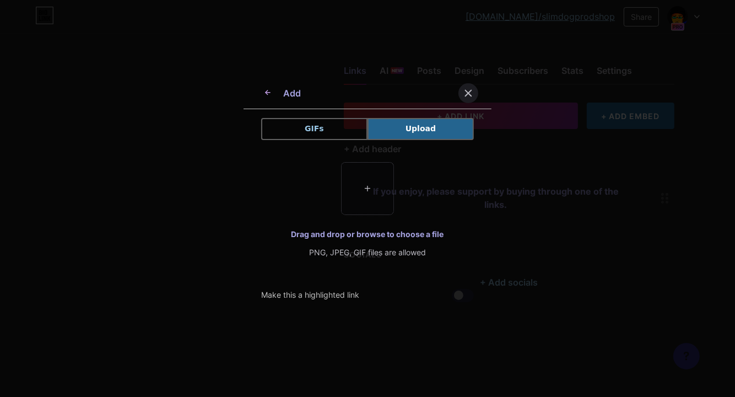
click at [372, 190] on input "file" at bounding box center [368, 189] width 52 height 52
drag, startPoint x: 370, startPoint y: 189, endPoint x: 363, endPoint y: 189, distance: 7.2
click at [366, 188] on input "file" at bounding box center [368, 189] width 52 height 52
click at [470, 92] on icon at bounding box center [469, 93] width 6 height 6
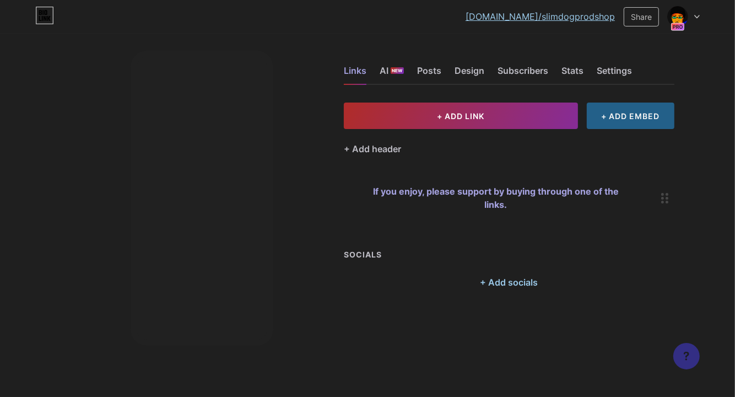
click at [613, 112] on div "+ ADD EMBED" at bounding box center [631, 116] width 88 height 26
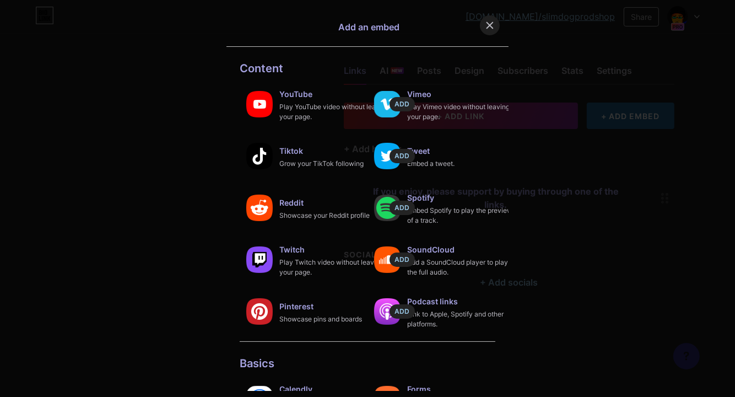
click at [490, 24] on icon at bounding box center [490, 25] width 9 height 9
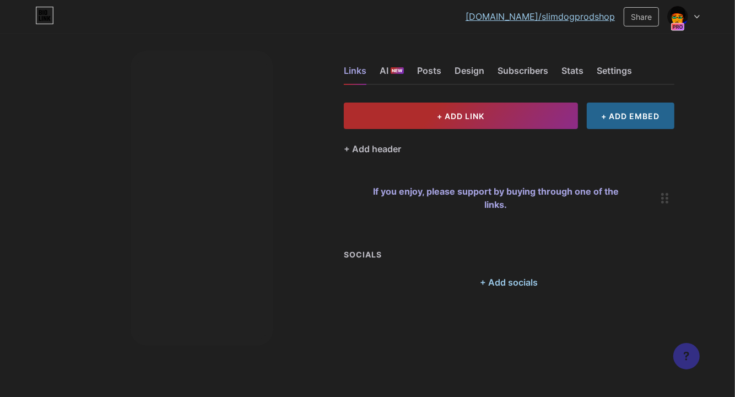
click at [455, 116] on span "+ ADD LINK" at bounding box center [460, 115] width 47 height 9
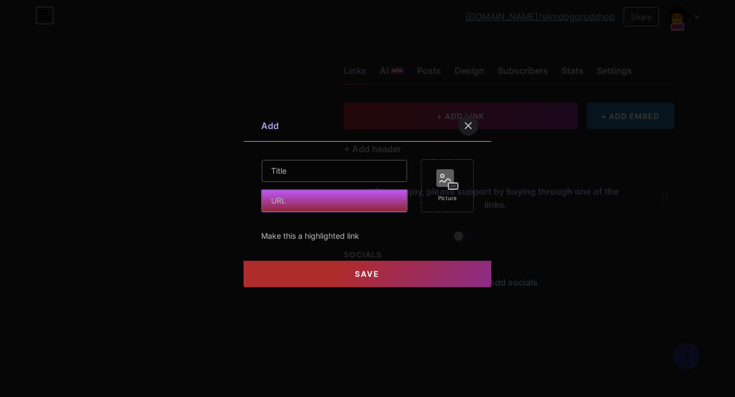
click at [303, 200] on input "text" at bounding box center [335, 201] width 146 height 22
paste input "[URL][DOMAIN_NAME]"
type input "[URL][DOMAIN_NAME]"
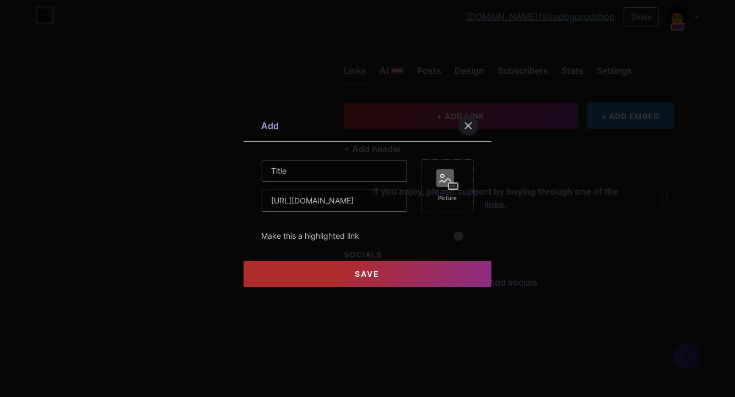
click at [445, 185] on rect at bounding box center [446, 178] width 18 height 18
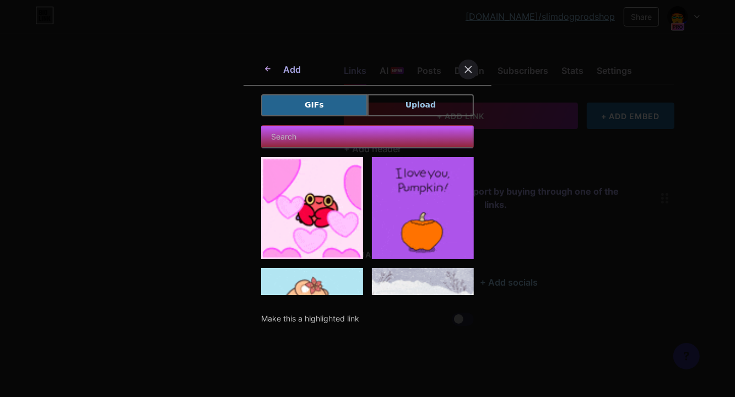
click at [367, 136] on input "text" at bounding box center [368, 137] width 212 height 22
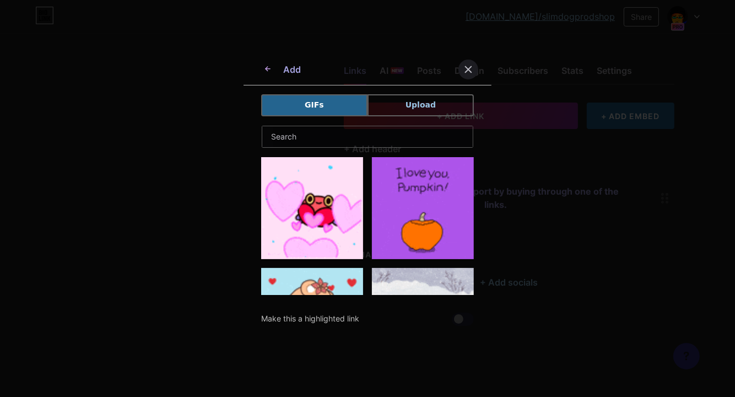
click at [428, 101] on span "Upload" at bounding box center [421, 105] width 30 height 12
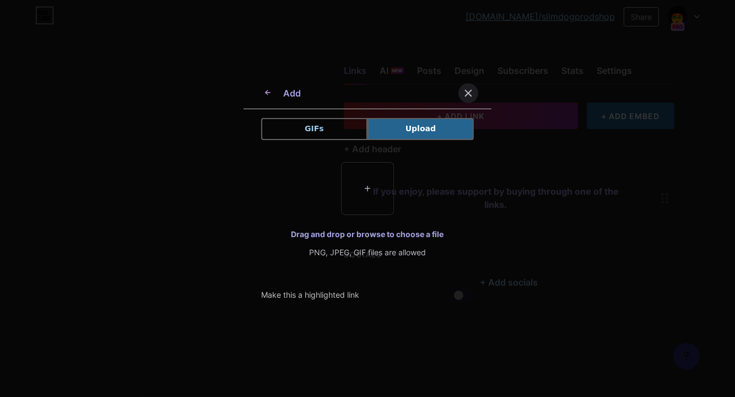
click at [371, 190] on input "file" at bounding box center [368, 189] width 52 height 52
click at [472, 91] on icon at bounding box center [468, 93] width 9 height 9
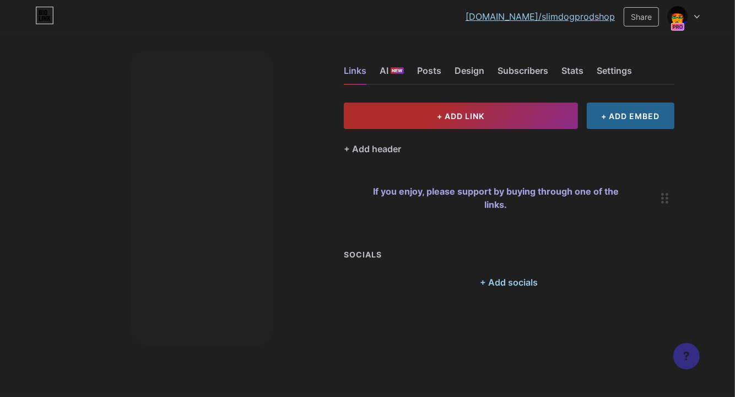
click at [455, 114] on span "+ ADD LINK" at bounding box center [460, 115] width 47 height 9
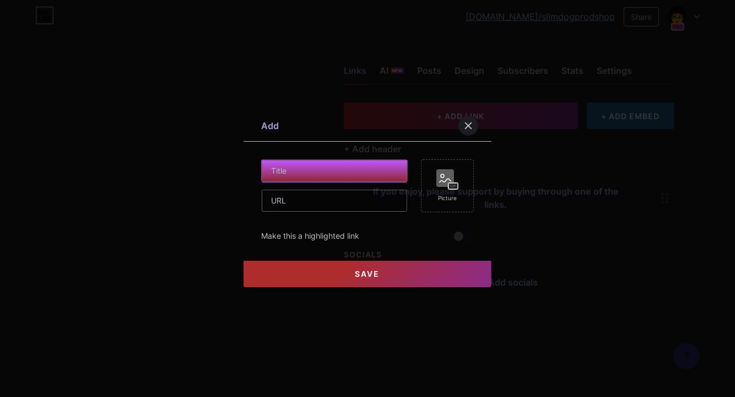
click at [292, 168] on input "text" at bounding box center [335, 171] width 146 height 22
paste input "Coofandy (7636568) Premium Soft Colorblock Undershirt"
type input "Coofandy (7636568) Premium Soft Colorblock Undershirt"
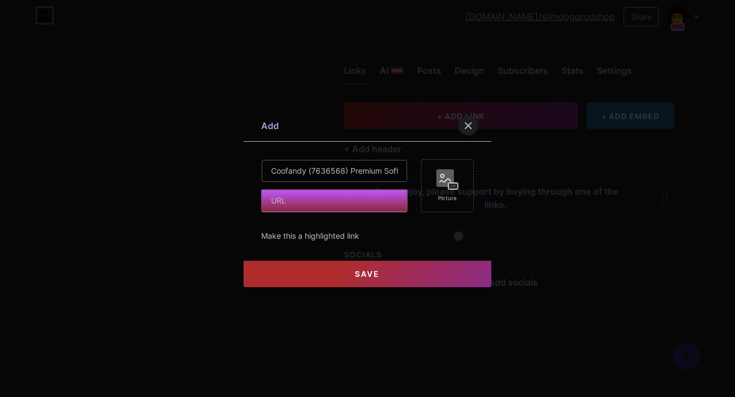
click at [281, 197] on input "text" at bounding box center [335, 201] width 146 height 22
paste input "[URL][DOMAIN_NAME]"
type input "[URL][DOMAIN_NAME]"
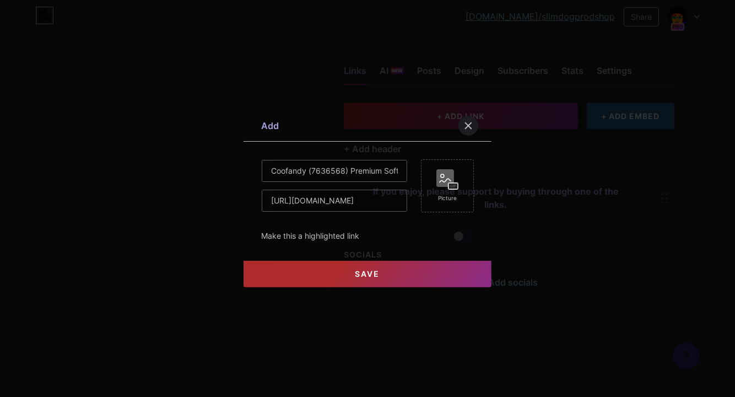
click at [369, 275] on span "Save" at bounding box center [368, 273] width 25 height 9
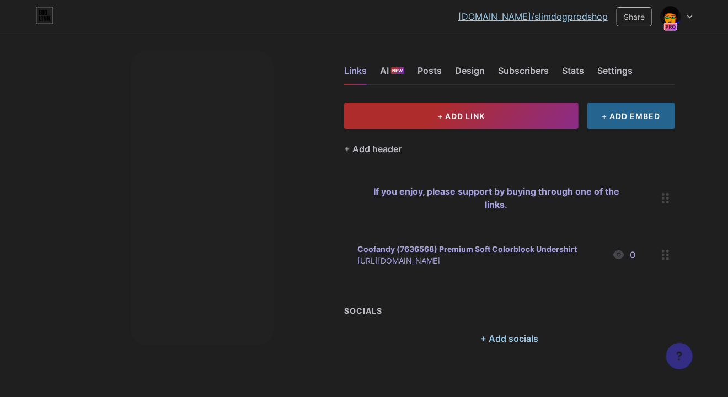
click at [461, 112] on span "+ ADD LINK" at bounding box center [460, 115] width 47 height 9
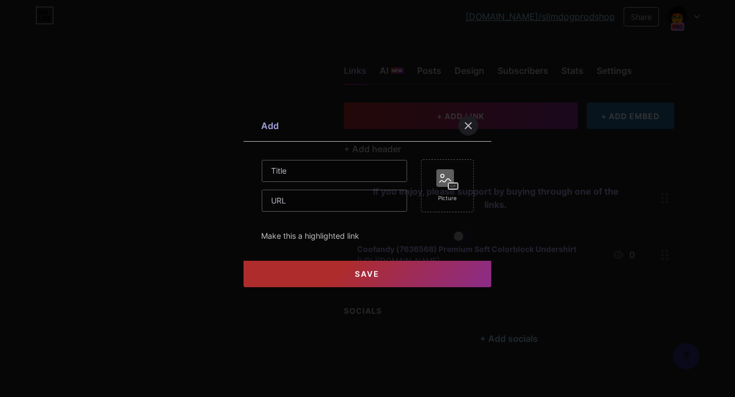
click at [531, 155] on div at bounding box center [367, 198] width 735 height 397
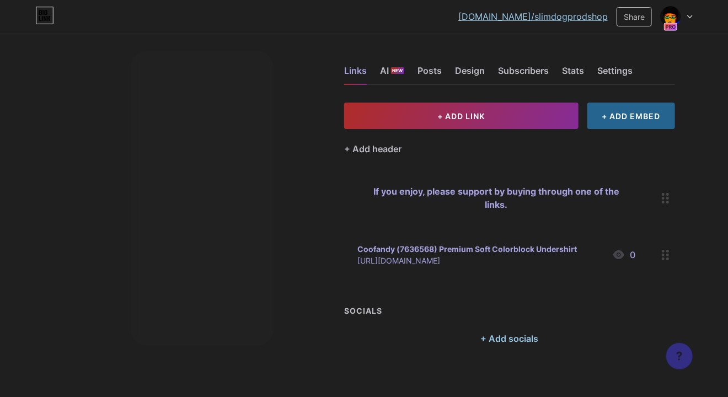
click at [519, 248] on div "Coofandy (7636568) Premium Soft Colorblock Undershirt" at bounding box center [466, 249] width 219 height 12
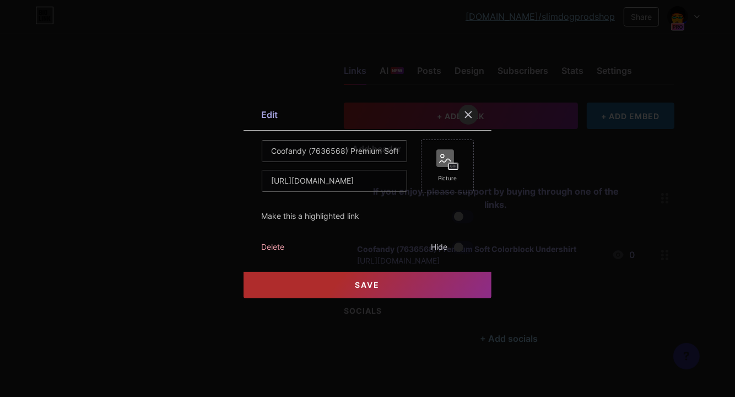
click at [464, 109] on div at bounding box center [469, 115] width 20 height 20
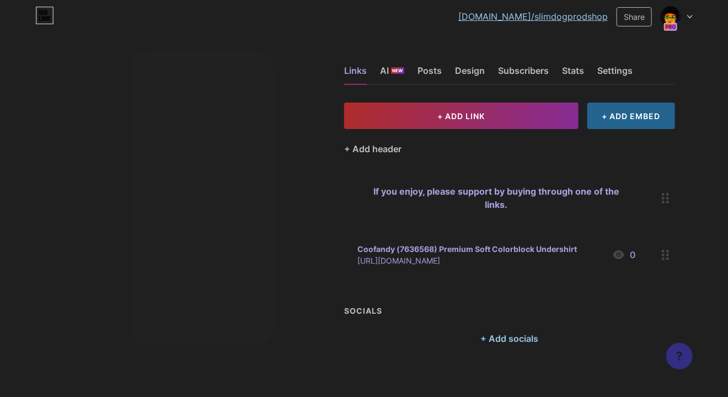
click at [348, 145] on div "+ Add header" at bounding box center [372, 148] width 57 height 13
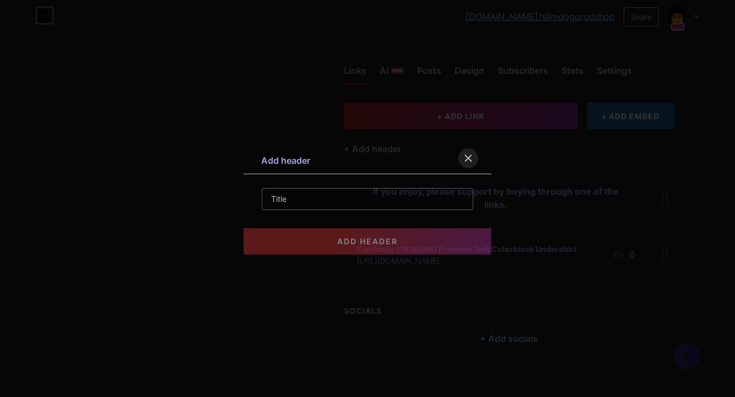
click at [466, 158] on icon at bounding box center [468, 158] width 9 height 9
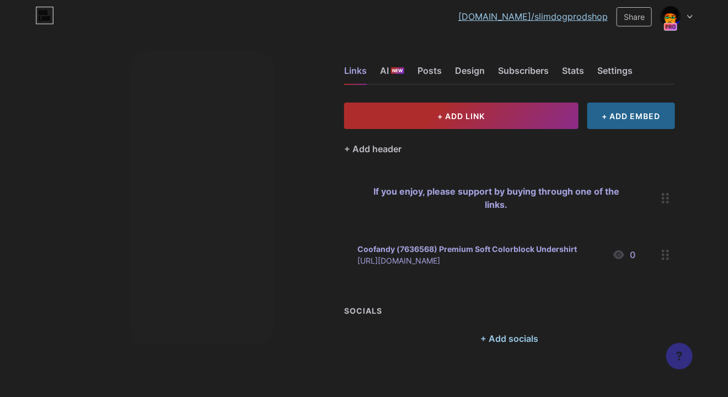
click at [448, 114] on span "+ ADD LINK" at bounding box center [460, 115] width 47 height 9
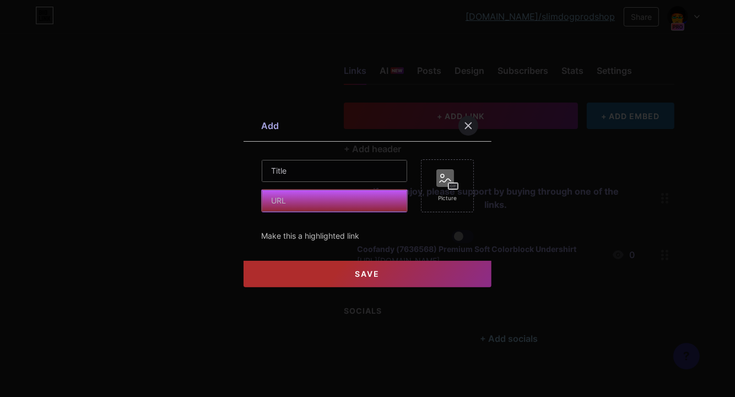
click at [302, 198] on input "text" at bounding box center [335, 201] width 146 height 22
paste input "[URL][DOMAIN_NAME]"
type input "[URL][DOMAIN_NAME]"
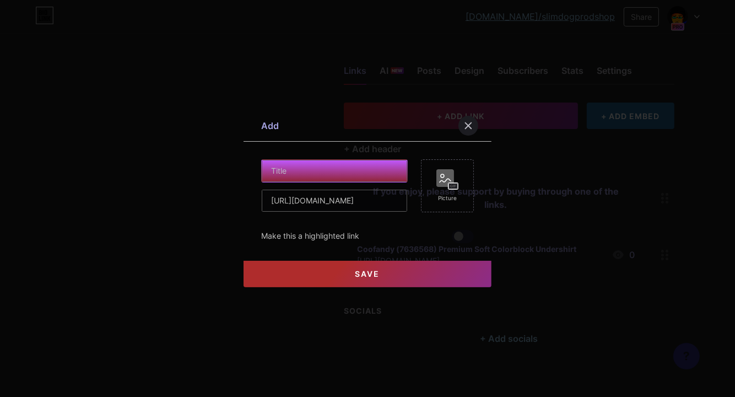
click at [288, 174] on input "text" at bounding box center [335, 171] width 146 height 22
paste input "Coofandy (7636568) Athleisure Regular Fit Jacket Set"
type input "Coofandy (7636568) Athleisure Regular Fit Jacket Set"
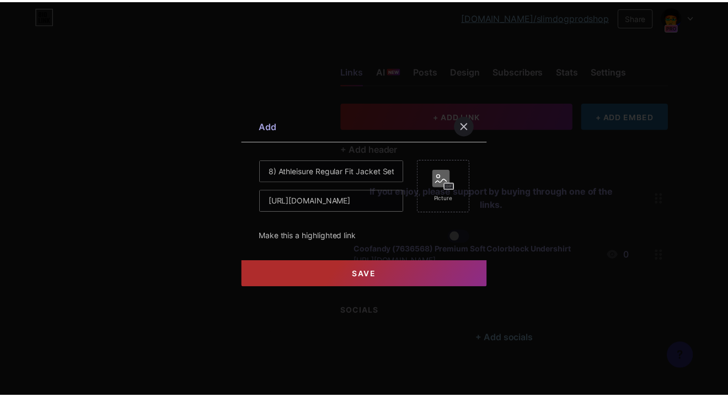
scroll to position [0, 0]
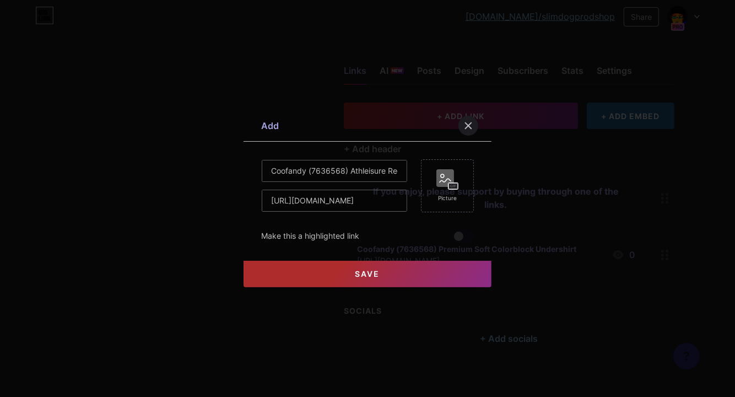
click at [366, 276] on span "Save" at bounding box center [368, 273] width 25 height 9
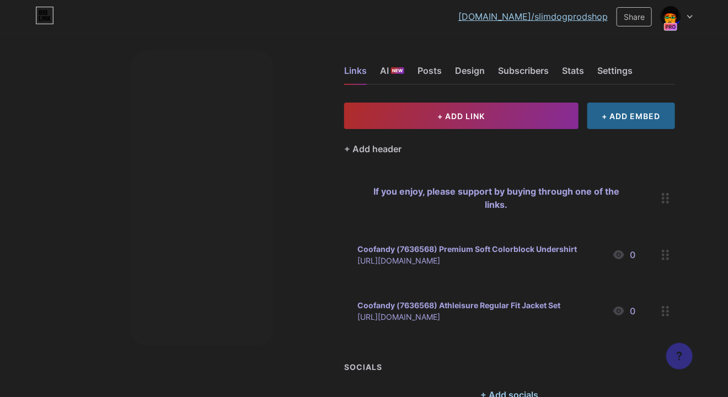
click at [574, 15] on link "[DOMAIN_NAME]/slimdogprodshop" at bounding box center [532, 16] width 149 height 13
click at [348, 146] on div "+ Add header" at bounding box center [372, 148] width 57 height 13
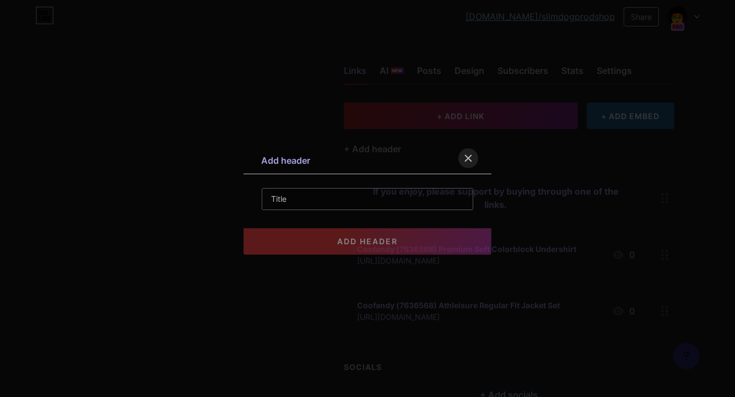
click at [467, 161] on icon at bounding box center [468, 158] width 9 height 9
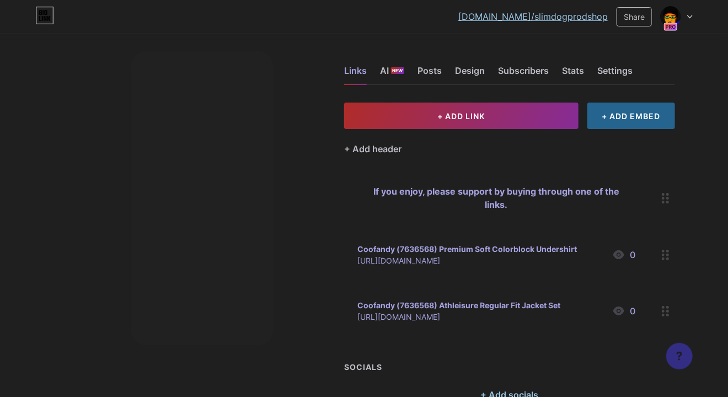
click at [665, 258] on icon at bounding box center [666, 255] width 8 height 10
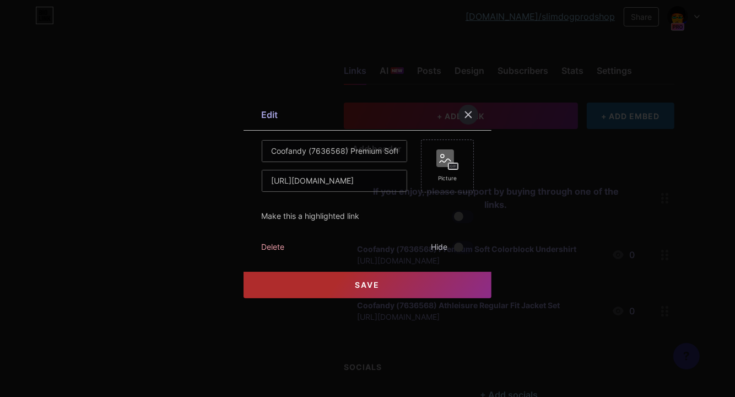
click at [697, 193] on div at bounding box center [367, 198] width 735 height 397
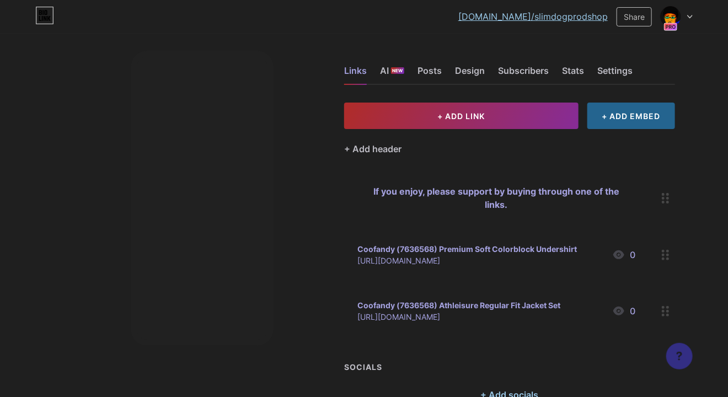
click at [665, 259] on icon at bounding box center [666, 255] width 8 height 10
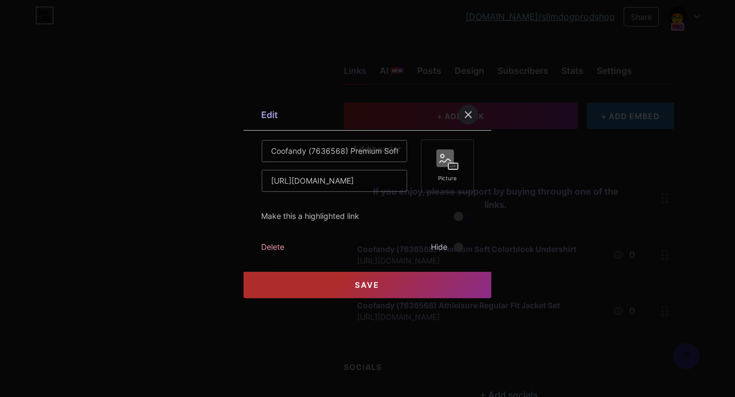
click at [450, 165] on icon at bounding box center [451, 166] width 3 height 3
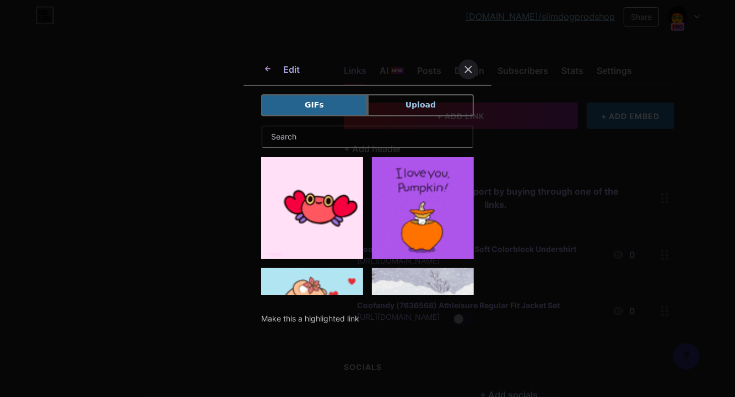
click at [432, 103] on span "Upload" at bounding box center [421, 105] width 30 height 12
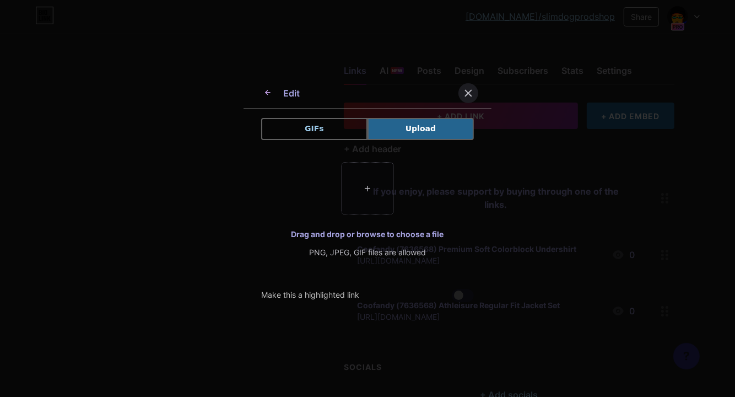
click at [365, 187] on input "file" at bounding box center [368, 189] width 52 height 52
type input "C:\fakepath\SDV001520_LGR-2_2d525706-7180-4a51-8298-7f39dd15551c_1800x1800.jpg"
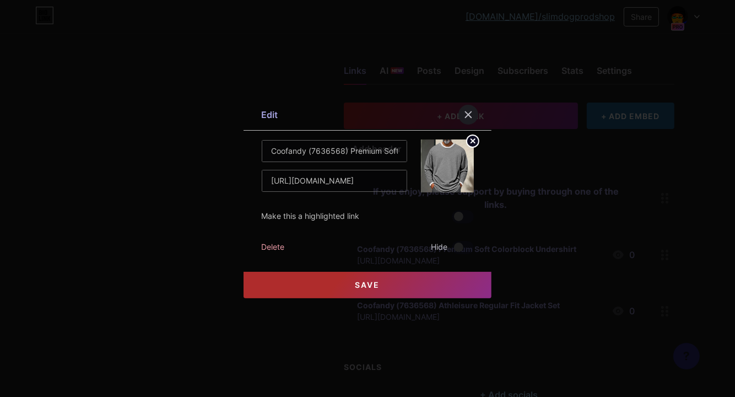
click at [373, 284] on span "Save" at bounding box center [368, 284] width 25 height 9
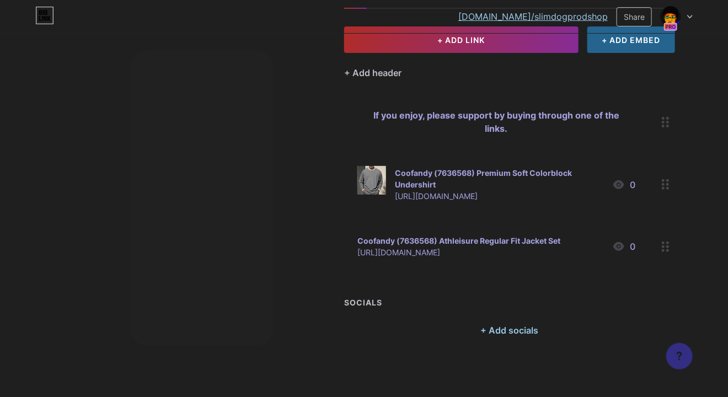
scroll to position [77, 0]
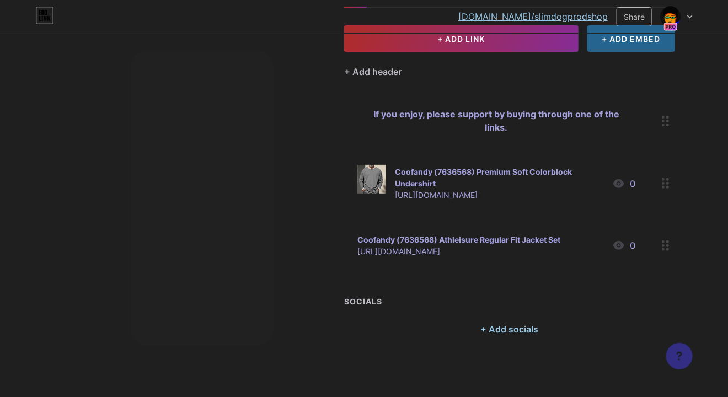
click at [667, 248] on circle at bounding box center [667, 249] width 3 height 3
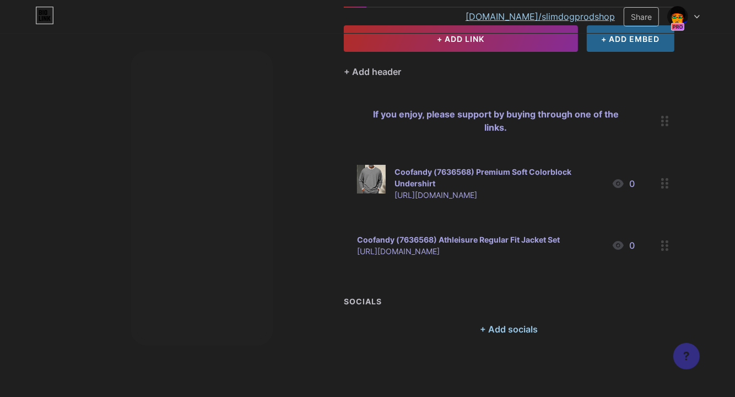
click at [449, 165] on rect at bounding box center [453, 166] width 9 height 6
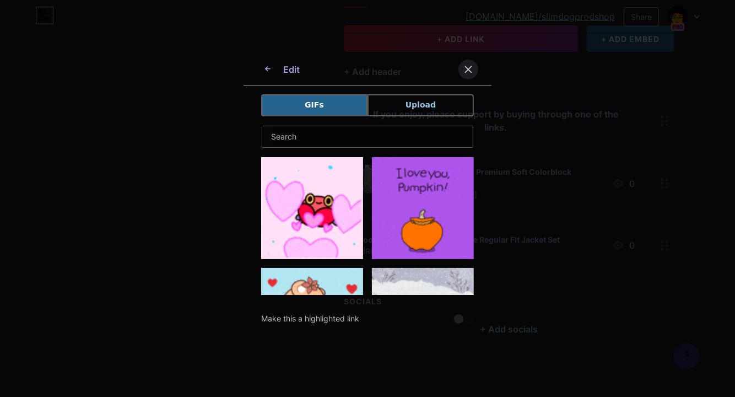
click at [403, 104] on button "Upload" at bounding box center [421, 105] width 106 height 22
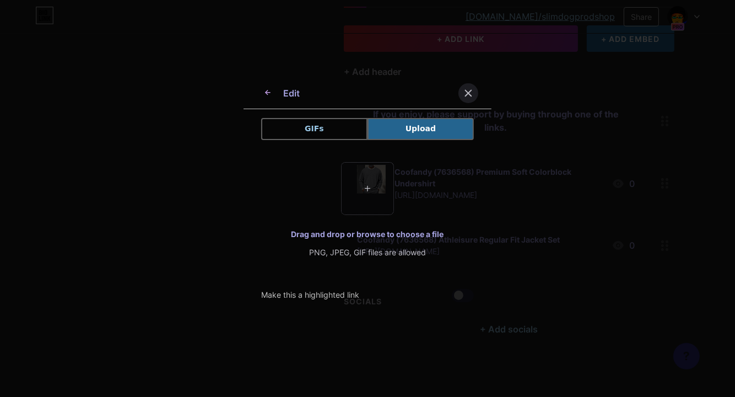
click at [369, 186] on input "file" at bounding box center [368, 189] width 52 height 52
type input "C:\fakepath\SDV001487_7_4da11bf0-e5e3-44ec-a8ea-f3ddbf48f2f9_1800x1800.jpg"
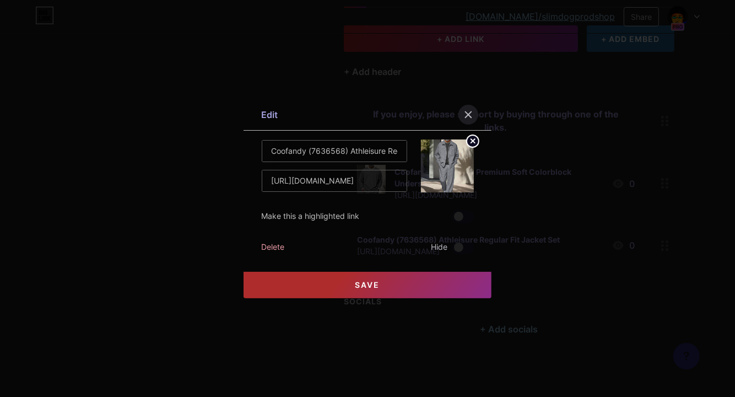
click at [371, 283] on span "Save" at bounding box center [368, 284] width 25 height 9
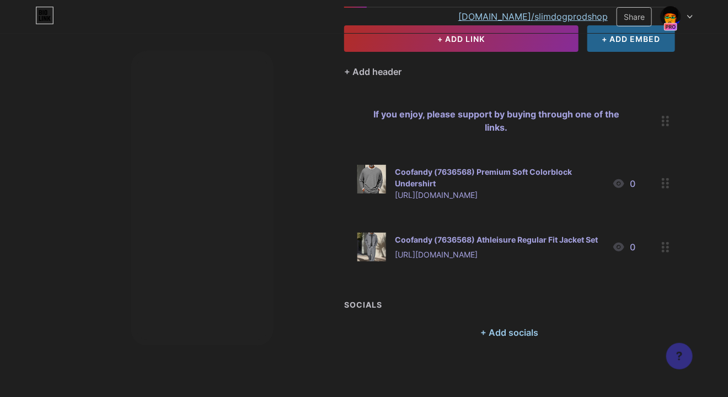
click at [667, 125] on div at bounding box center [665, 120] width 19 height 49
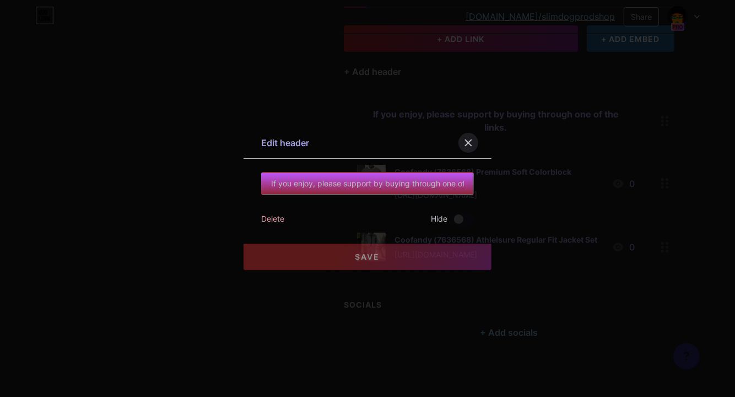
drag, startPoint x: 372, startPoint y: 181, endPoint x: 373, endPoint y: 195, distance: 13.2
click at [372, 181] on input "If you enjoy, please support by buying through one of the links." at bounding box center [368, 184] width 212 height 22
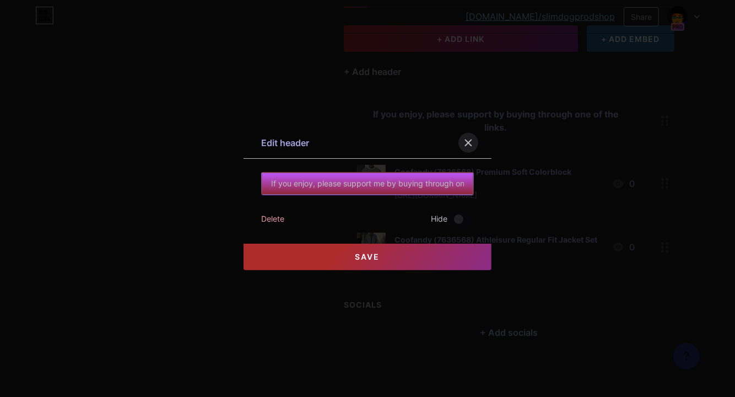
type input "If you enjoy, please support me by buying through one of the links."
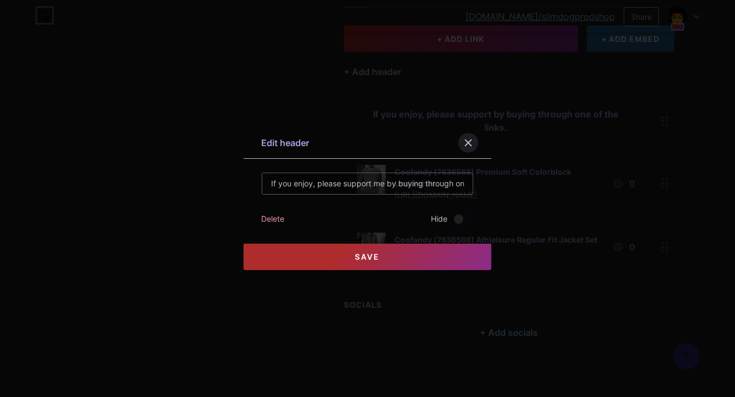
click at [376, 260] on span "Save" at bounding box center [368, 256] width 25 height 9
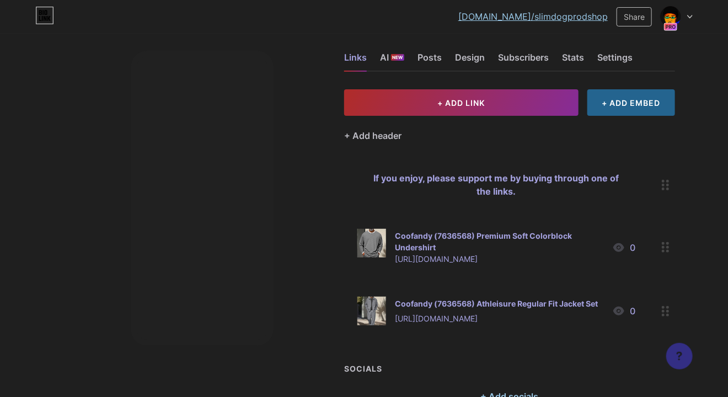
scroll to position [0, 0]
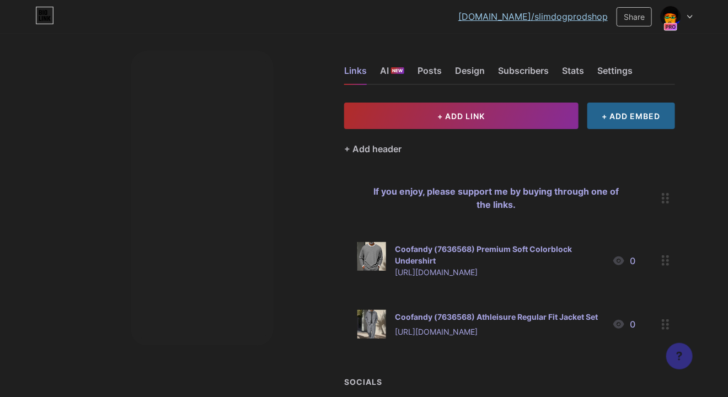
drag, startPoint x: 577, startPoint y: 1, endPoint x: 707, endPoint y: 19, distance: 130.9
click at [707, 19] on div "[DOMAIN_NAME]/slimdo... [DOMAIN_NAME]/slimdogprodshop Share Switch accounts Sli…" at bounding box center [364, 17] width 728 height 20
click at [458, 67] on div "Design" at bounding box center [470, 74] width 30 height 20
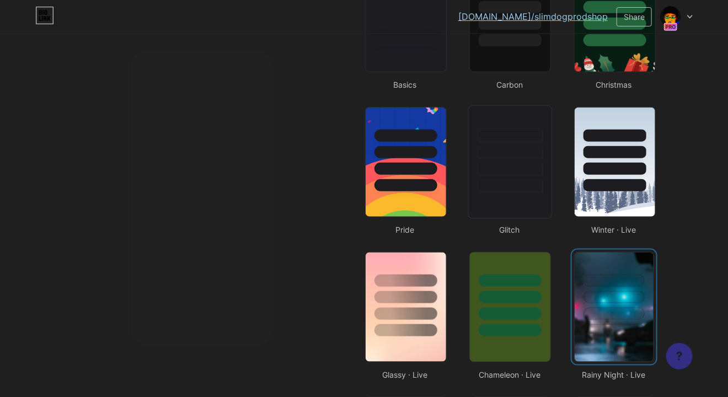
scroll to position [551, 0]
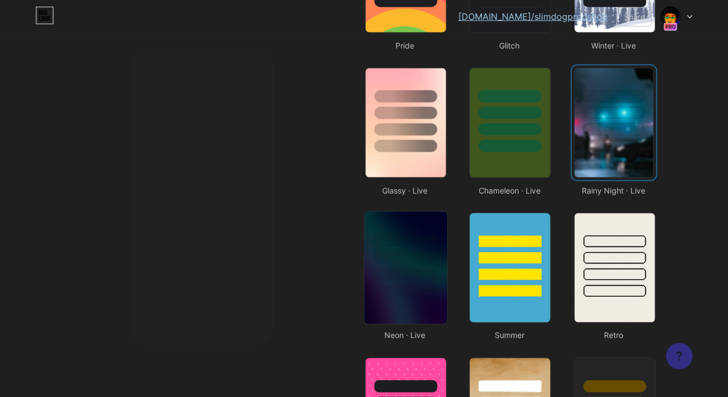
click at [393, 286] on div at bounding box center [405, 292] width 65 height 13
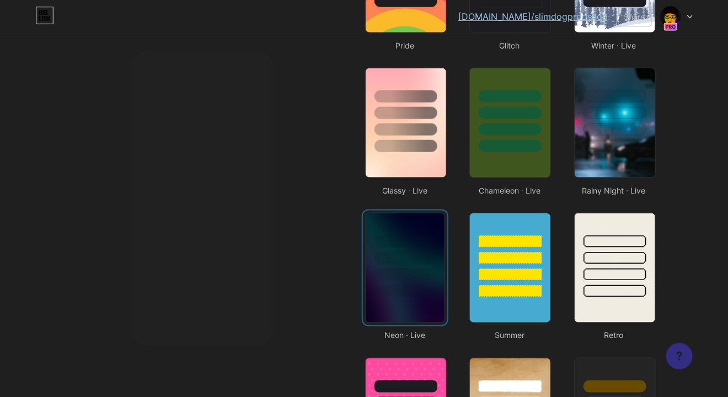
scroll to position [0, 0]
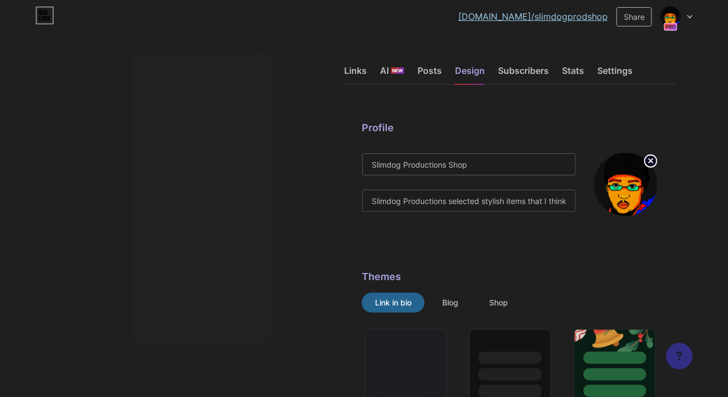
click at [547, 22] on link "[DOMAIN_NAME]/slimdogprodshop" at bounding box center [532, 16] width 149 height 13
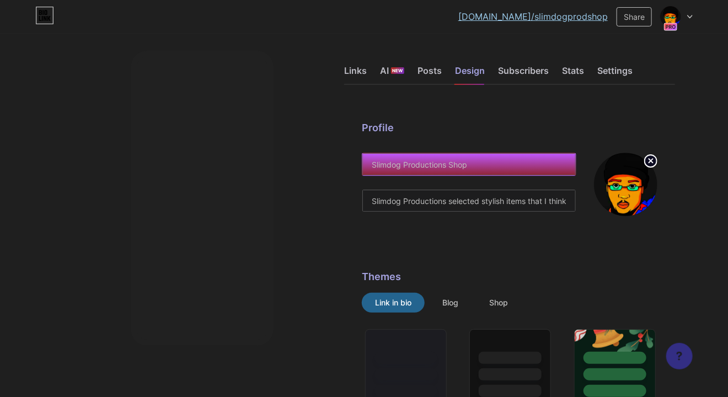
click at [503, 163] on input "Slimdog Productions Shop" at bounding box center [468, 164] width 213 height 22
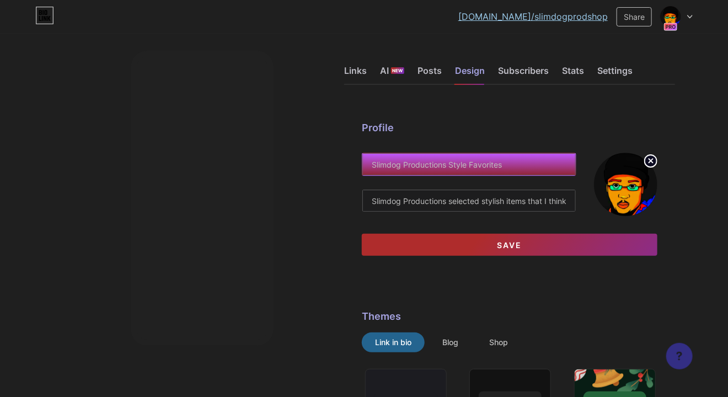
type input "Slimdog Productions Style Favorites"
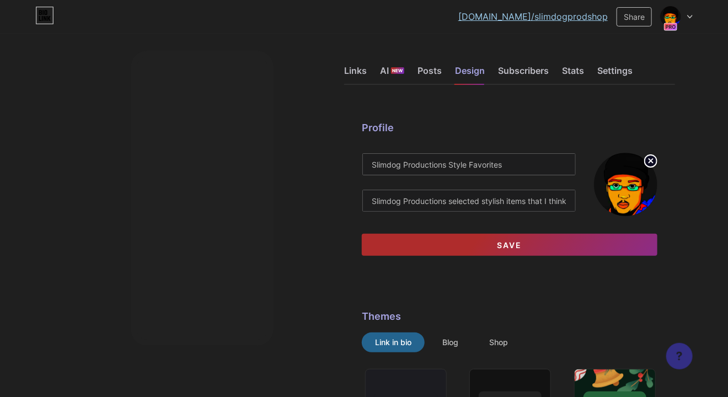
click at [512, 249] on button "Save" at bounding box center [510, 245] width 296 height 22
